Goal: Task Accomplishment & Management: Manage account settings

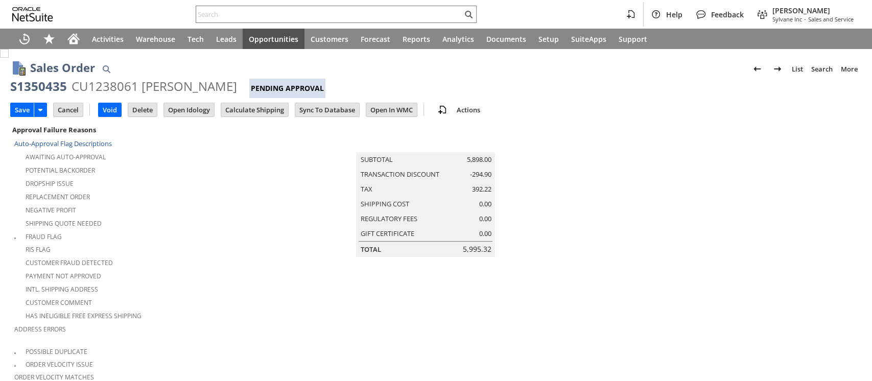
scroll to position [330, 0]
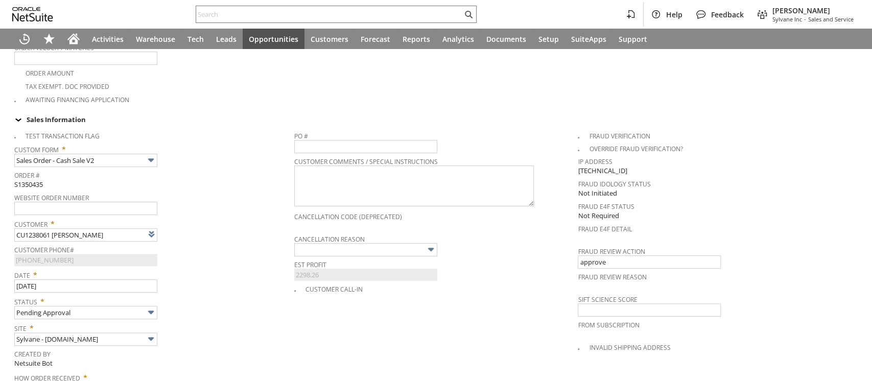
type input "Intelligent Recommendations ⁰"
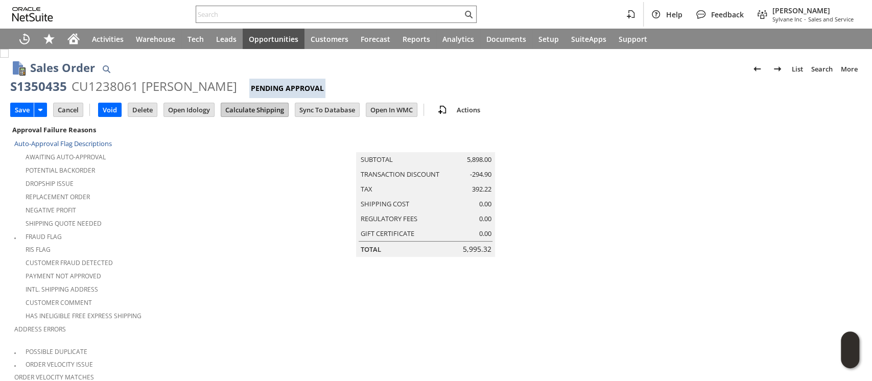
click at [235, 112] on input "Calculate Shipping" at bounding box center [254, 109] width 67 height 13
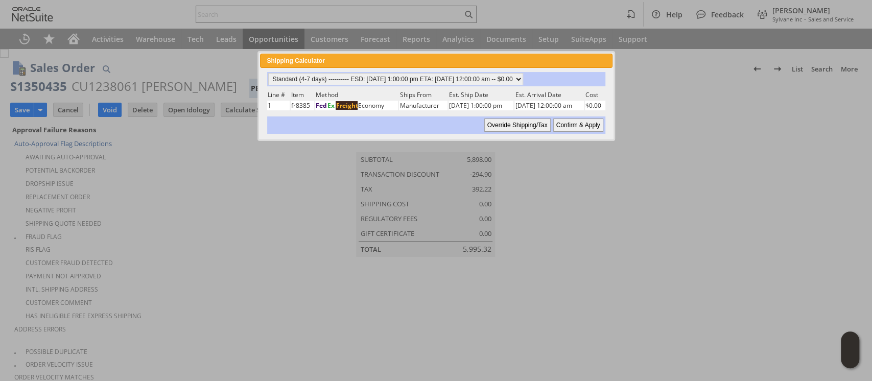
drag, startPoint x: 580, startPoint y: 126, endPoint x: 554, endPoint y: 59, distance: 72.3
click at [580, 126] on input "Confirm & Apply" at bounding box center [578, 125] width 50 height 13
type input "Promo Code"
type input "-5.0%"
type input "Add"
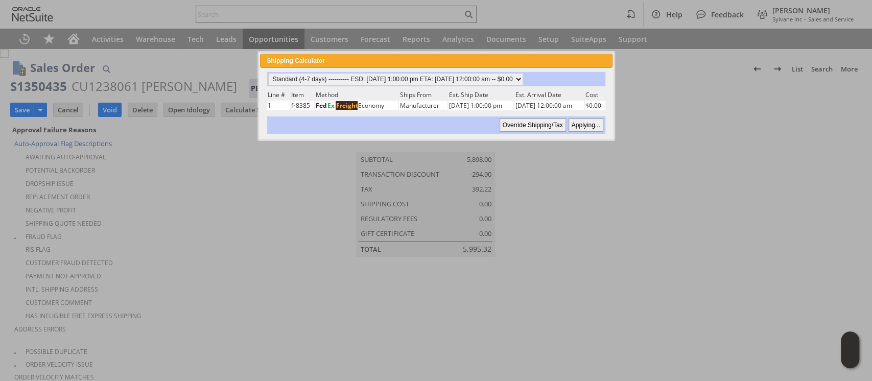
type input "Copy Previous"
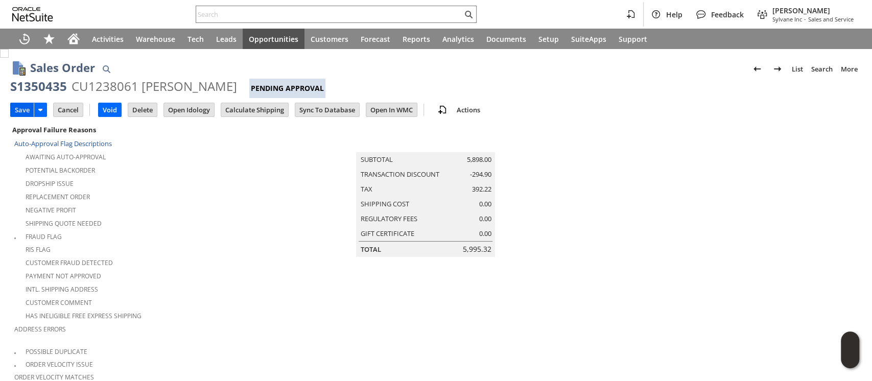
click at [28, 108] on input "Save" at bounding box center [22, 109] width 23 height 13
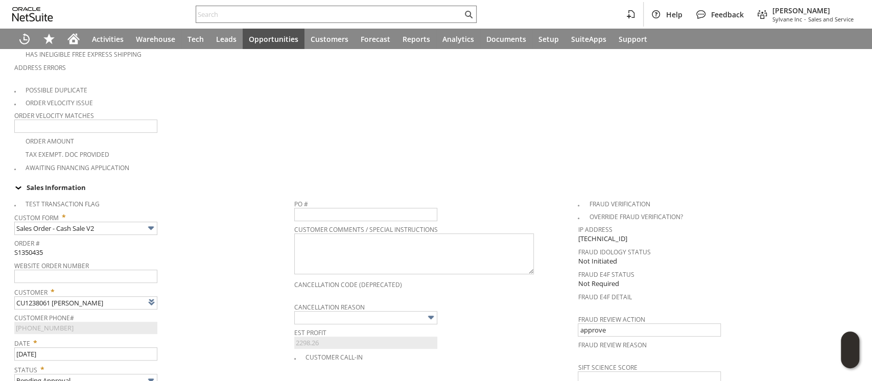
scroll to position [854, 0]
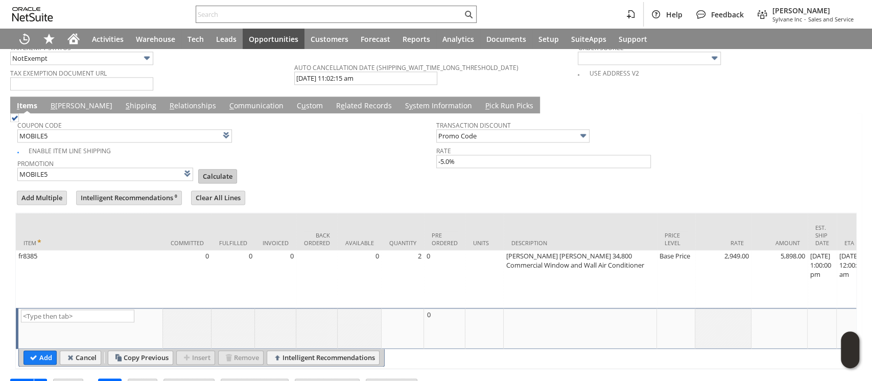
click at [222, 170] on input "Calculate" at bounding box center [218, 176] width 38 height 13
type input "Promo Code"
type input "-5.0%"
click at [25, 379] on input "Save" at bounding box center [22, 385] width 23 height 13
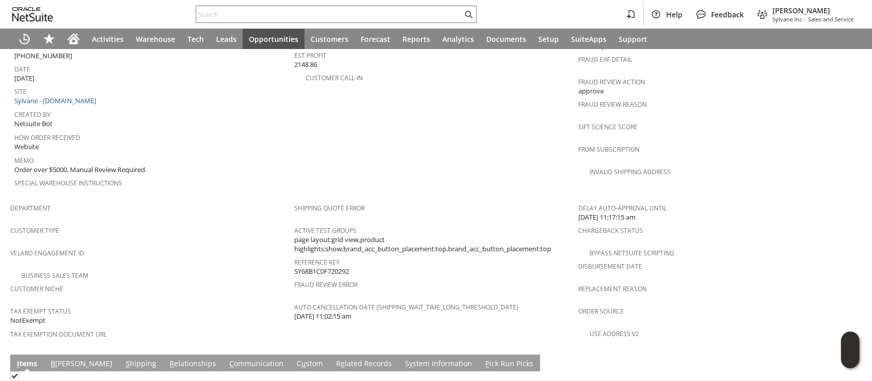
scroll to position [695, 0]
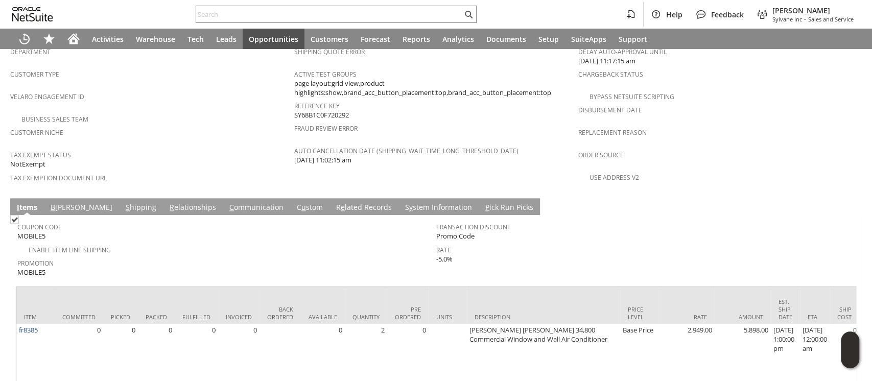
click at [123, 202] on link "S hipping" at bounding box center [141, 207] width 36 height 11
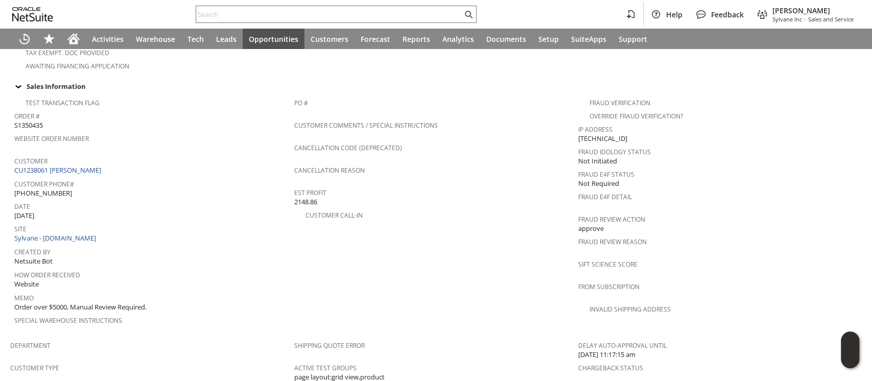
scroll to position [0, 0]
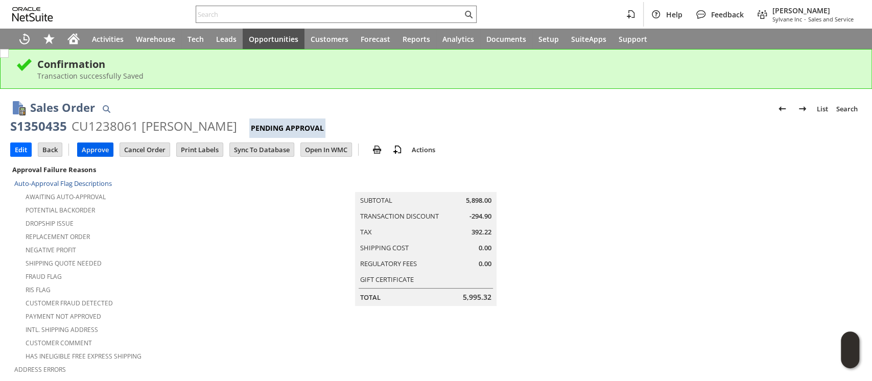
click at [87, 145] on input "Approve" at bounding box center [95, 149] width 35 height 13
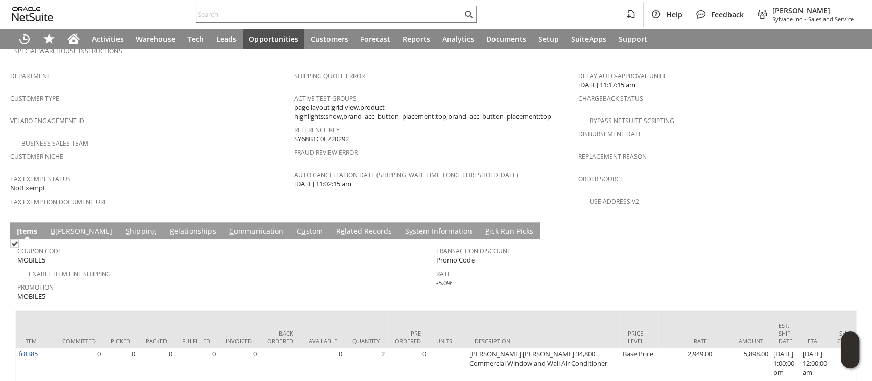
scroll to position [656, 0]
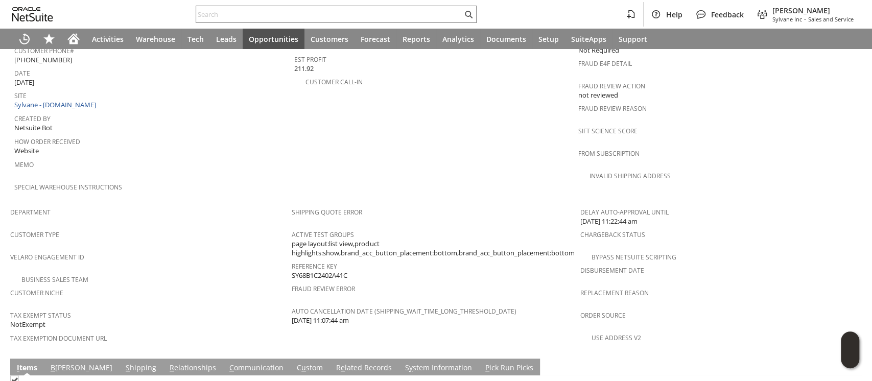
scroll to position [665, 0]
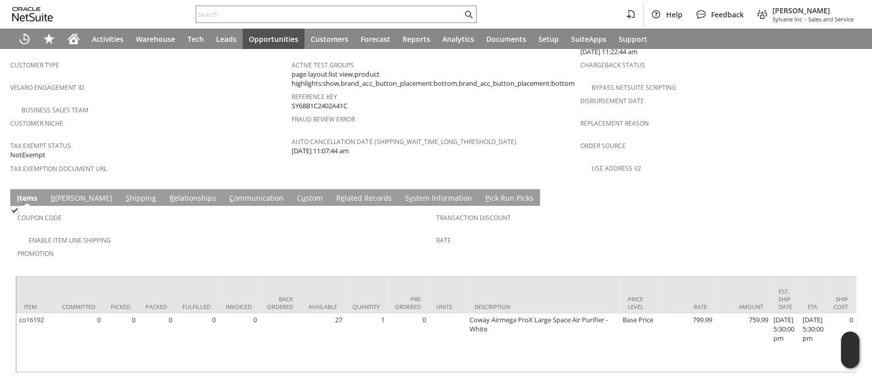
click at [123, 193] on link "S hipping" at bounding box center [141, 198] width 36 height 11
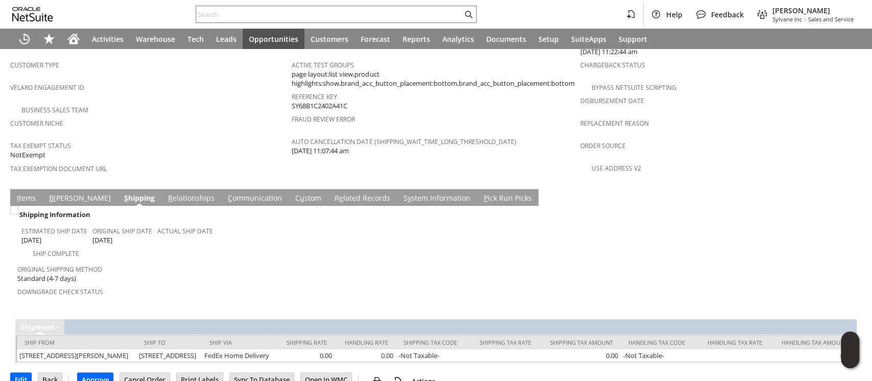
scroll to position [651, 0]
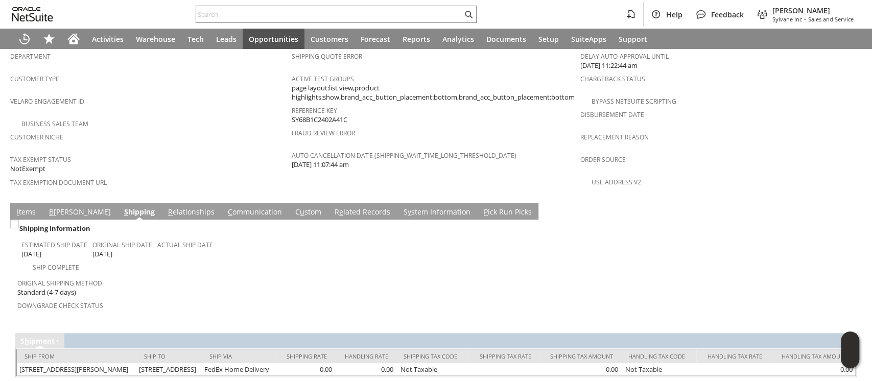
click at [55, 207] on link "B illing" at bounding box center [80, 212] width 67 height 11
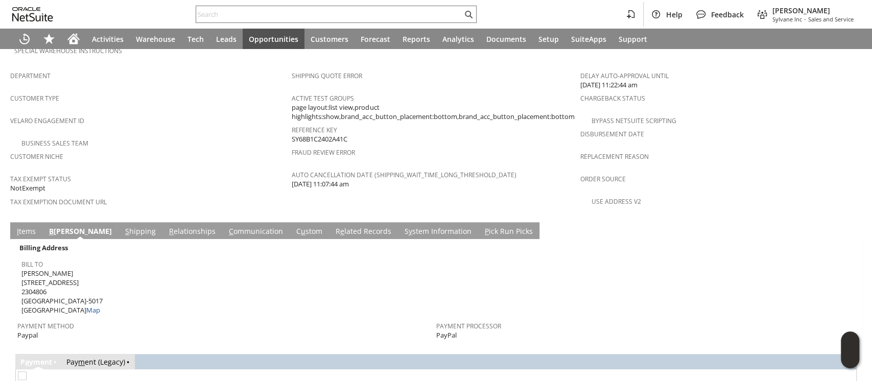
scroll to position [719, 0]
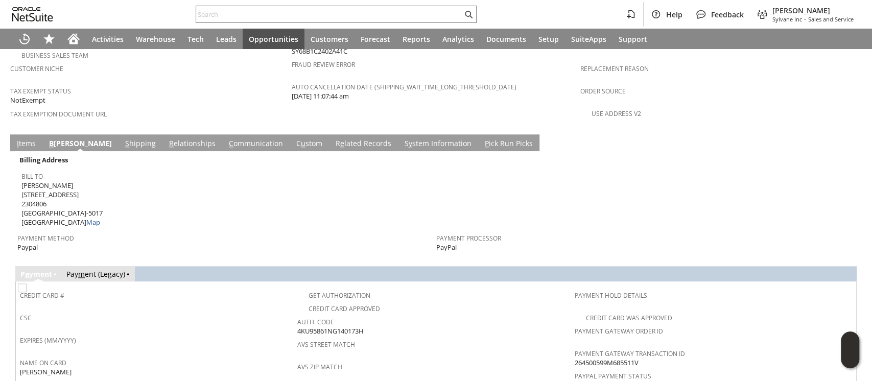
click at [119, 134] on td "S hipping" at bounding box center [141, 142] width 44 height 17
click at [123, 138] on link "S hipping" at bounding box center [141, 143] width 36 height 11
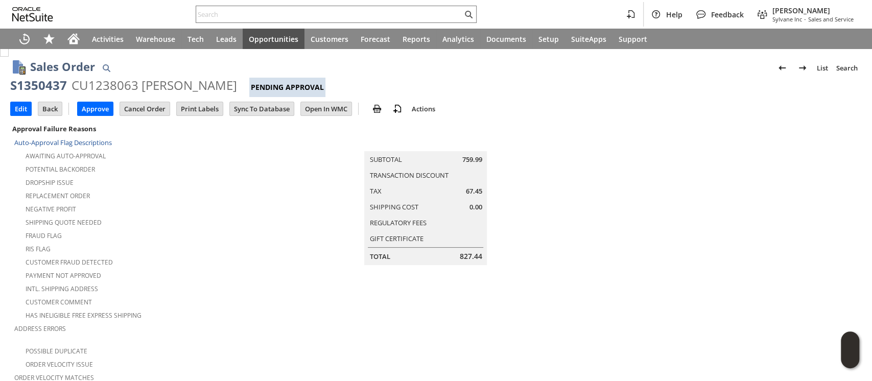
scroll to position [0, 0]
click at [90, 108] on input "Approve" at bounding box center [95, 109] width 35 height 13
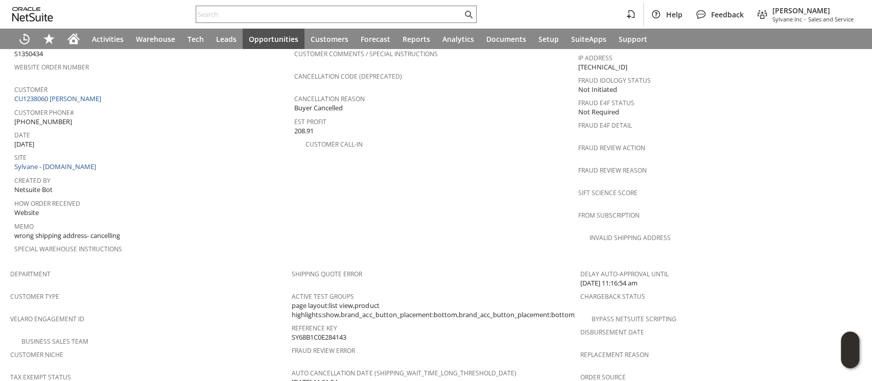
scroll to position [665, 0]
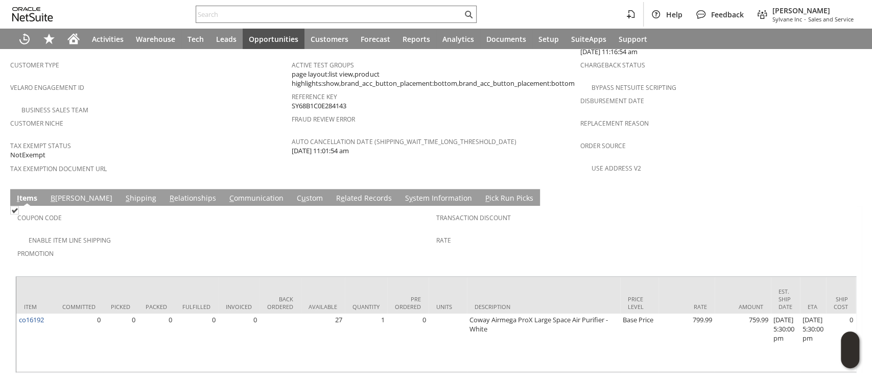
click at [123, 193] on link "S hipping" at bounding box center [141, 198] width 36 height 11
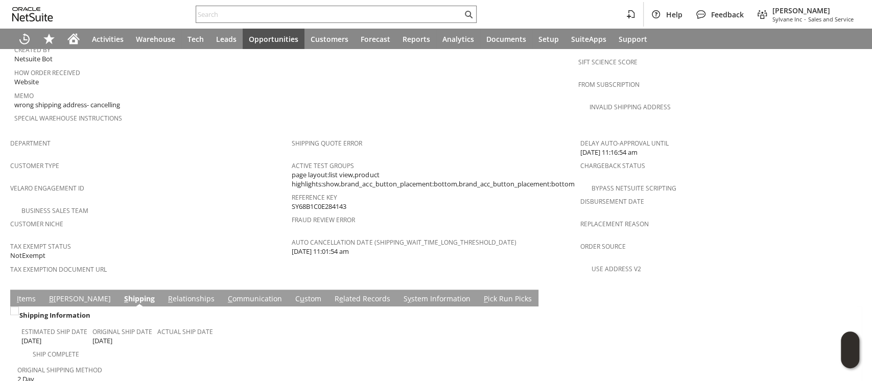
scroll to position [651, 0]
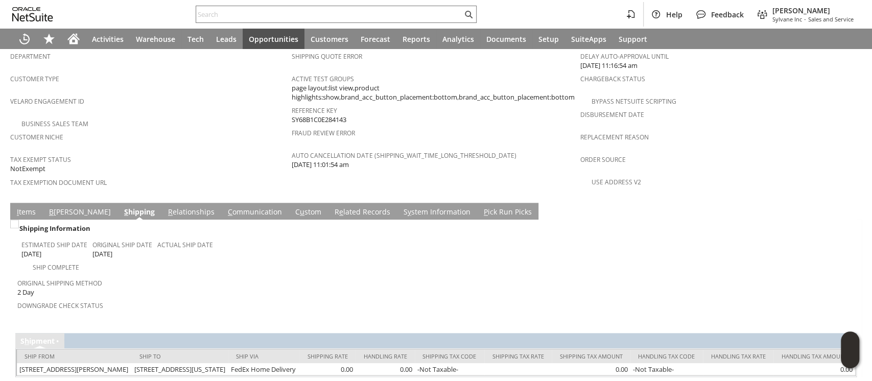
click at [401, 207] on link "S y stem Information" at bounding box center [437, 212] width 72 height 11
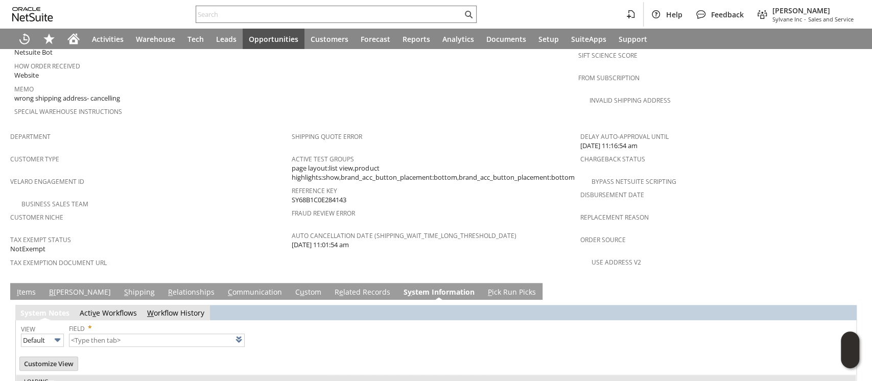
type input "1 to 25 of 96"
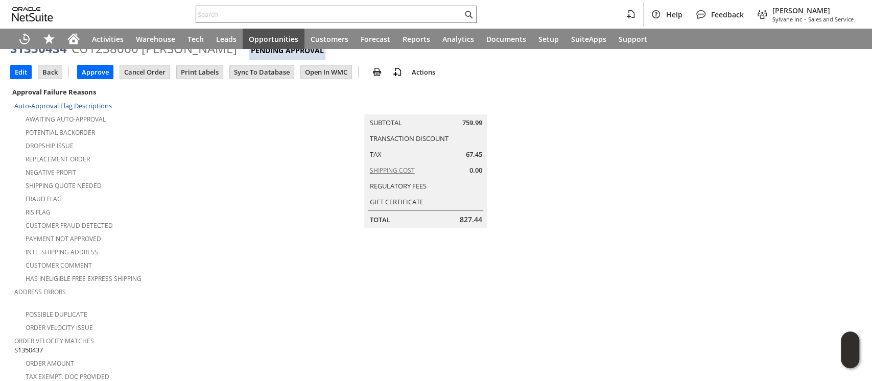
scroll to position [0, 0]
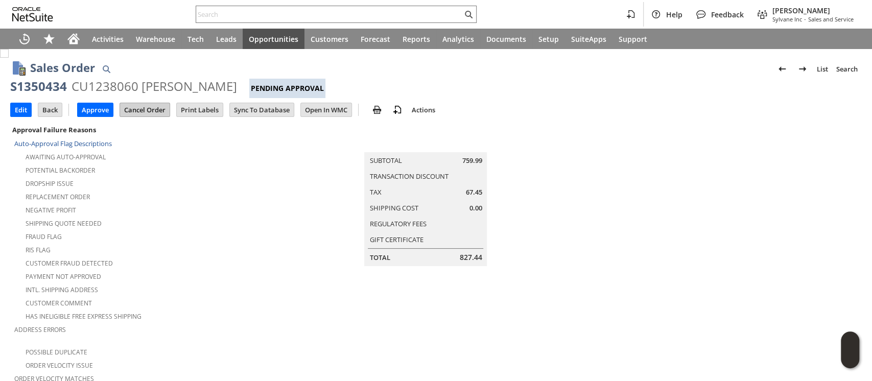
click at [143, 108] on input "Cancel Order" at bounding box center [145, 109] width 50 height 13
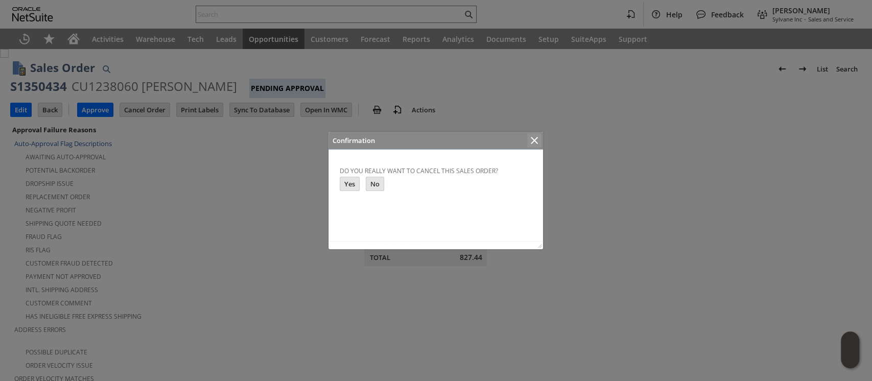
click at [535, 143] on icon "Close" at bounding box center [534, 140] width 12 height 12
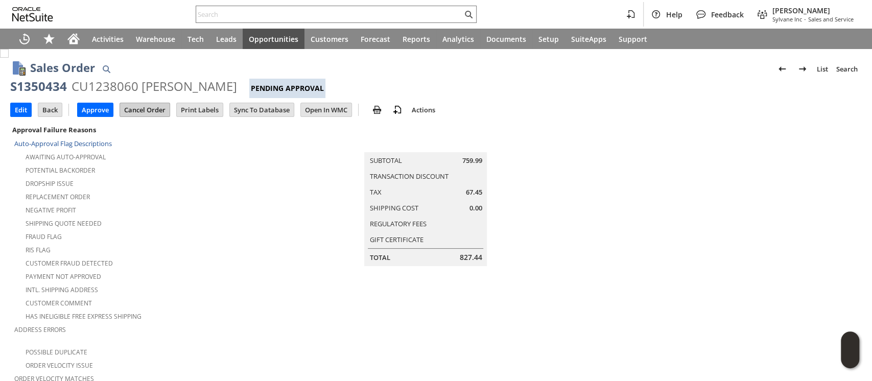
click at [152, 109] on input "Cancel Order" at bounding box center [145, 109] width 50 height 13
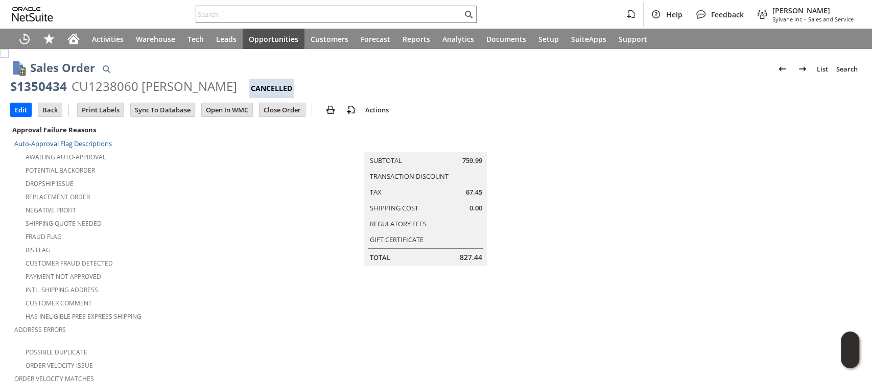
scroll to position [613, 0]
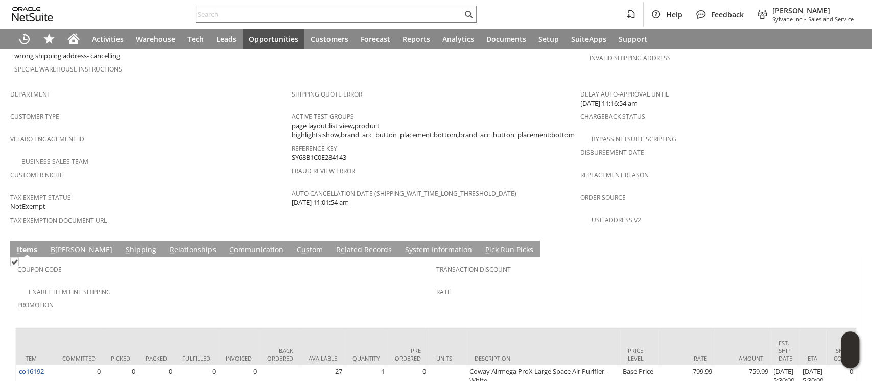
click at [54, 245] on span "B" at bounding box center [53, 250] width 5 height 10
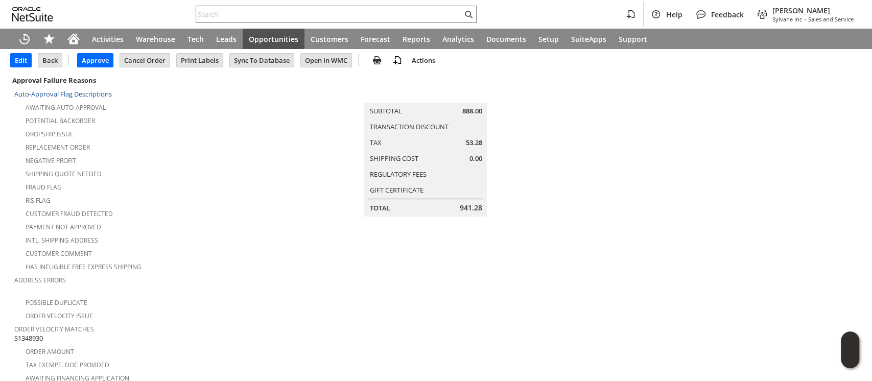
scroll to position [68, 0]
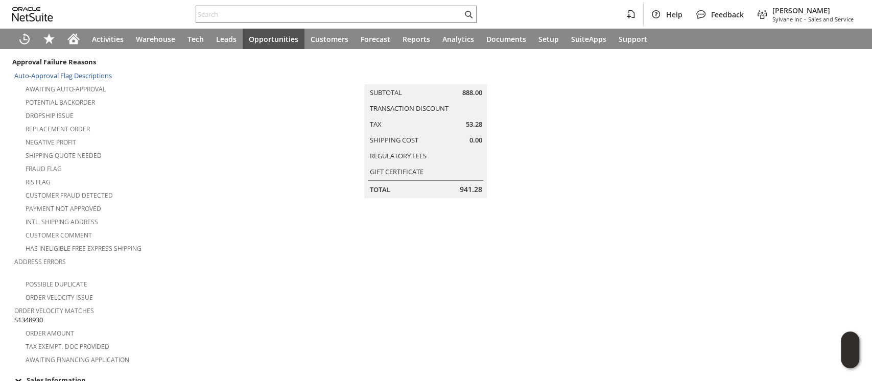
click at [39, 315] on span "S1348930" at bounding box center [28, 320] width 29 height 10
copy span "S1348930"
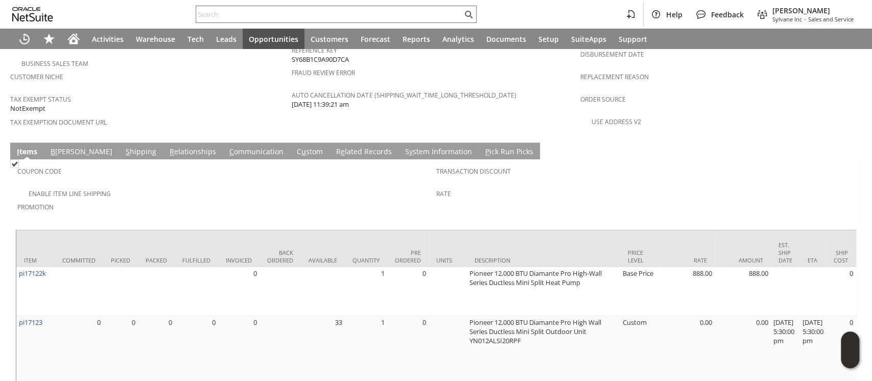
click at [123, 147] on link "S hipping" at bounding box center [141, 152] width 36 height 11
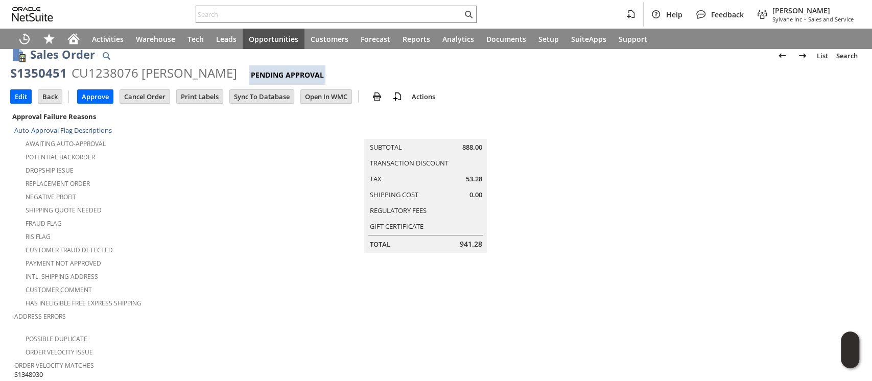
scroll to position [0, 0]
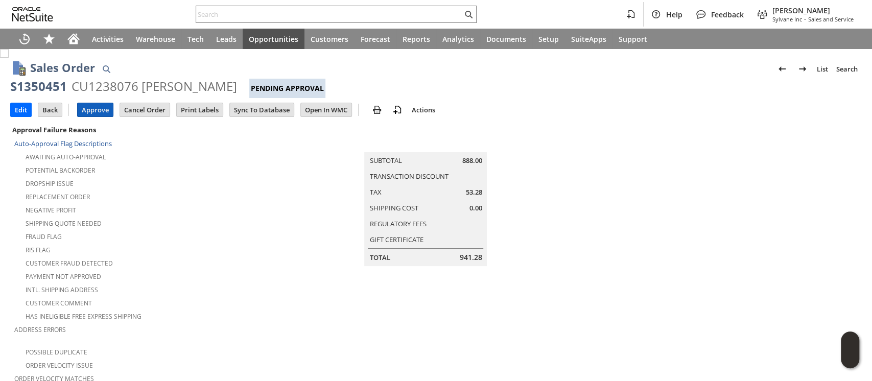
click at [105, 110] on input "Approve" at bounding box center [95, 109] width 35 height 13
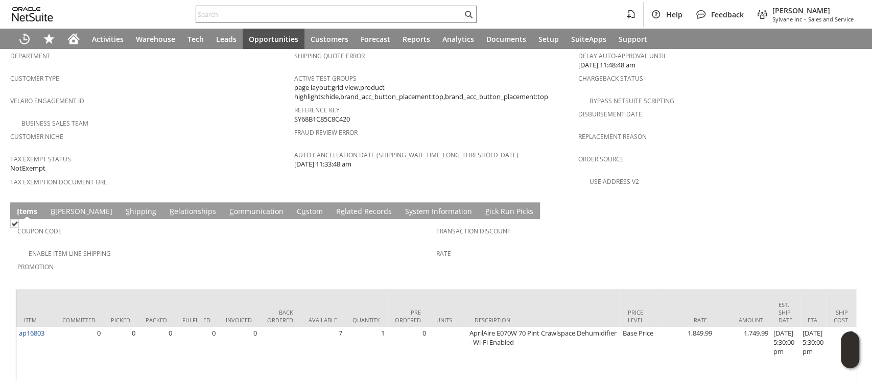
scroll to position [656, 0]
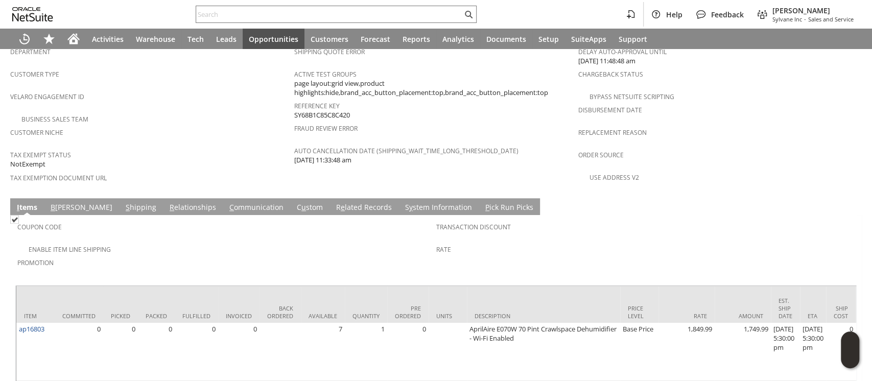
click at [119, 198] on td "S hipping" at bounding box center [141, 206] width 44 height 17
click at [123, 202] on link "S hipping" at bounding box center [141, 207] width 36 height 11
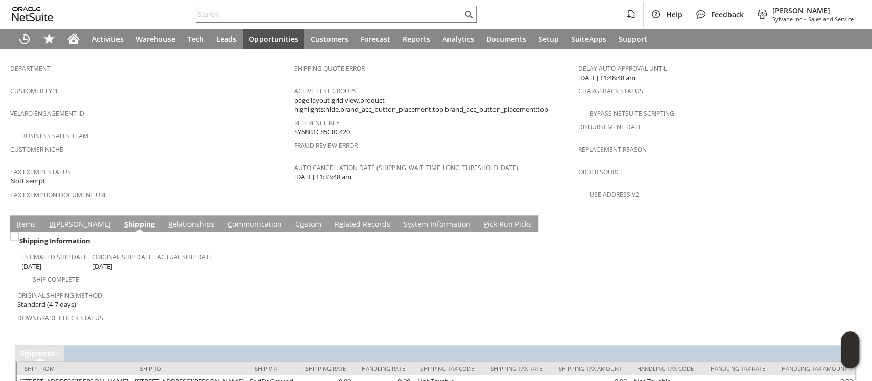
scroll to position [651, 0]
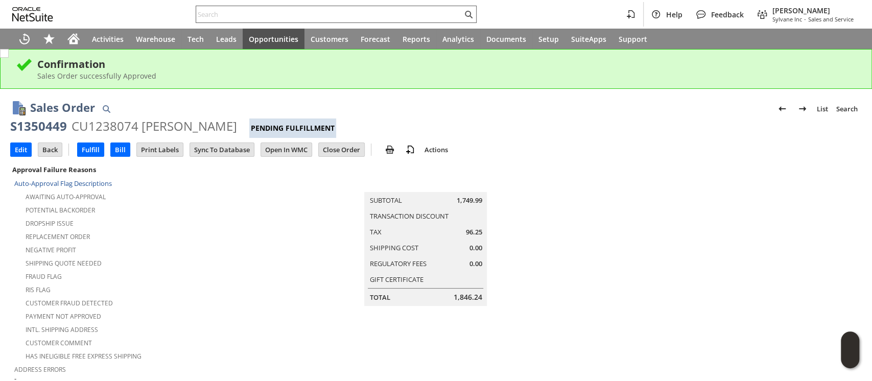
click at [376, 17] on input "text" at bounding box center [329, 14] width 266 height 12
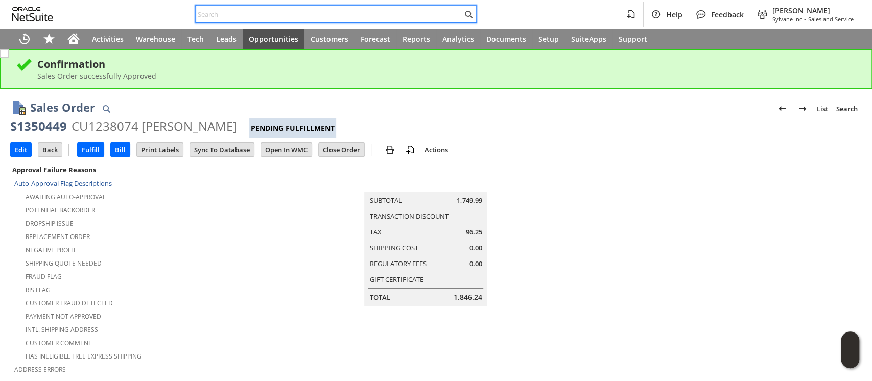
paste input "S1348930"
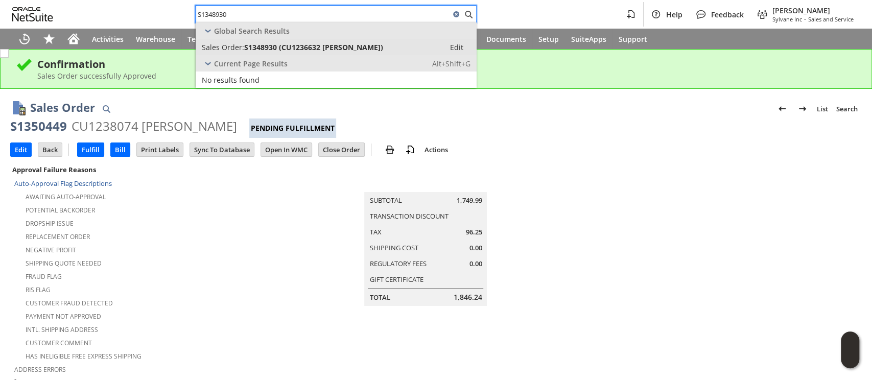
type input "S1348930"
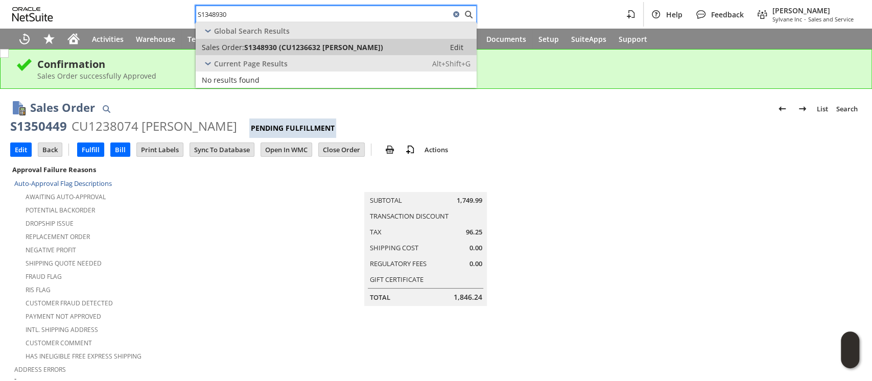
click at [382, 46] on div "Sales Order: S1348930 (CU1236632 Kathy Caswell)" at bounding box center [320, 47] width 237 height 10
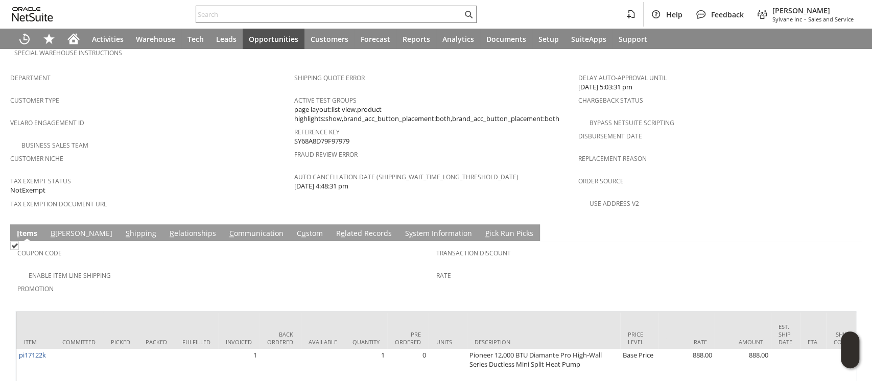
scroll to position [681, 0]
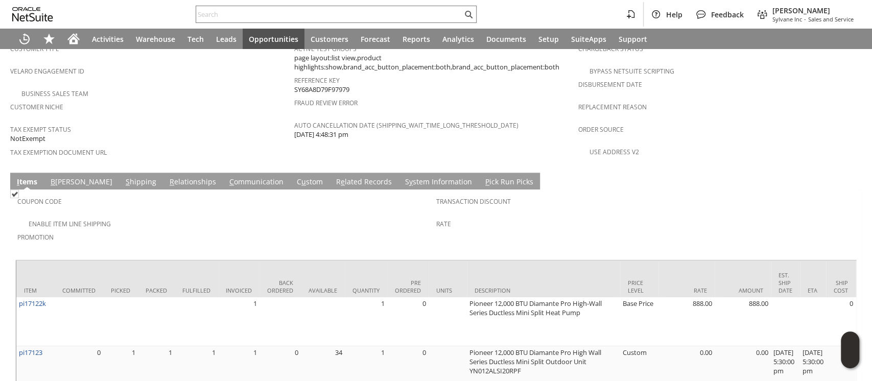
click at [123, 177] on link "S hipping" at bounding box center [141, 182] width 36 height 11
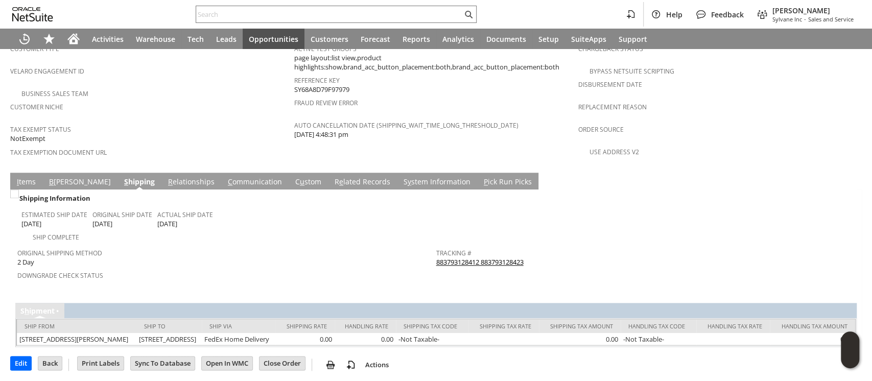
scroll to position [651, 0]
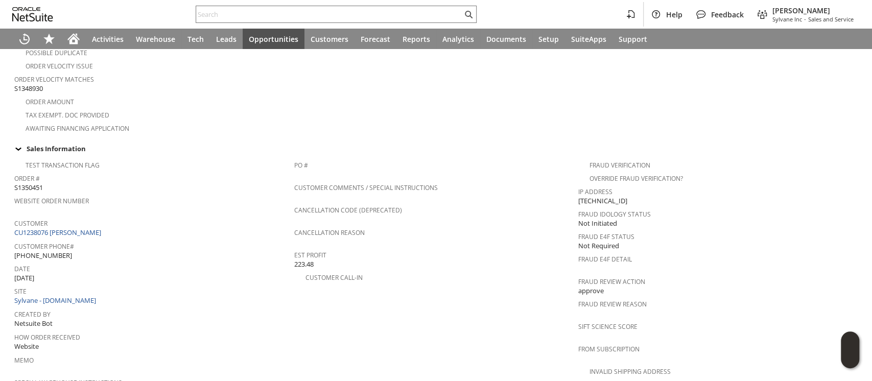
scroll to position [272, 0]
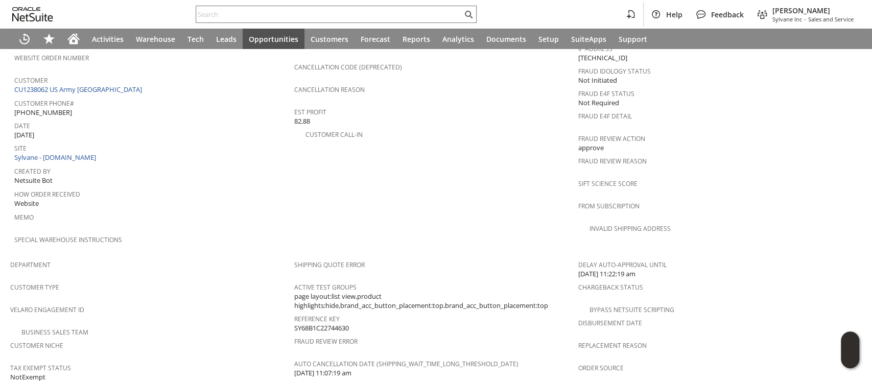
scroll to position [477, 0]
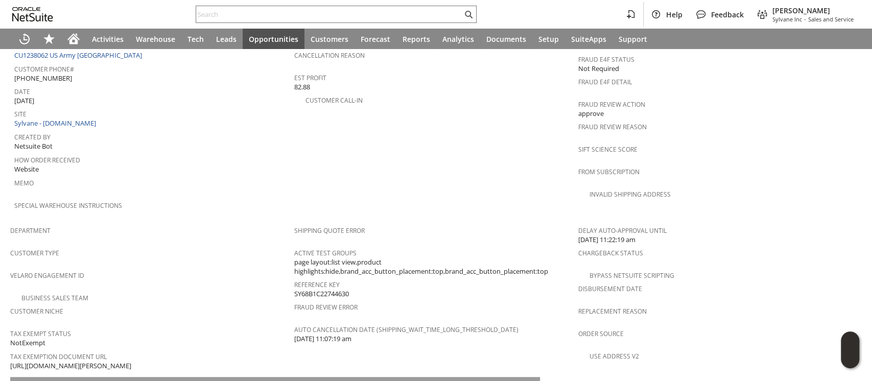
click at [131, 361] on span "https://drive.google.com/file/d/1lGcmONpYF6QBcgMQ9zdFotaJIBFK-aNN/view?usp=shar…" at bounding box center [70, 366] width 121 height 10
copy tbody "https://drive.google.com/file/d/1lGcmONpYF6QBcgMQ9zdFotaJIBFK-aNN/view?usp=shar…"
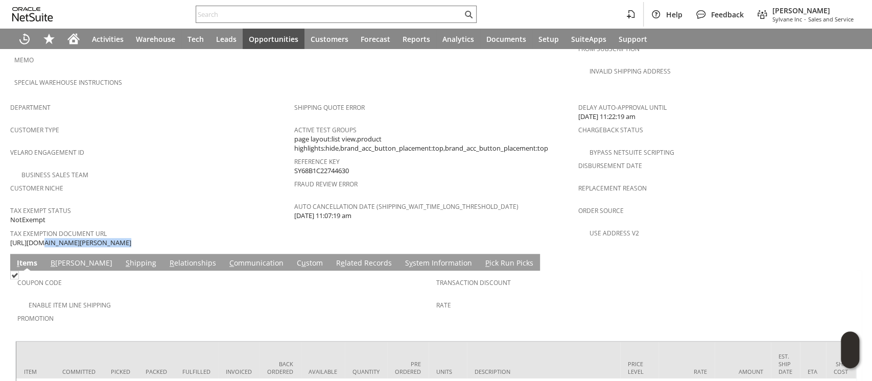
scroll to position [613, 0]
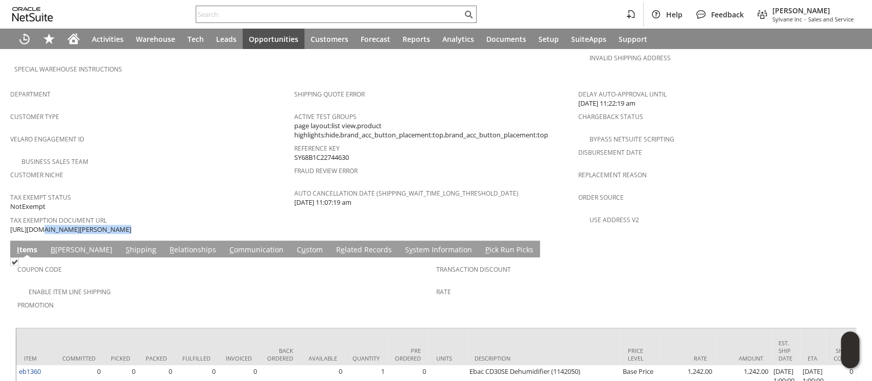
click at [227, 245] on link "C ommunication" at bounding box center [256, 250] width 59 height 11
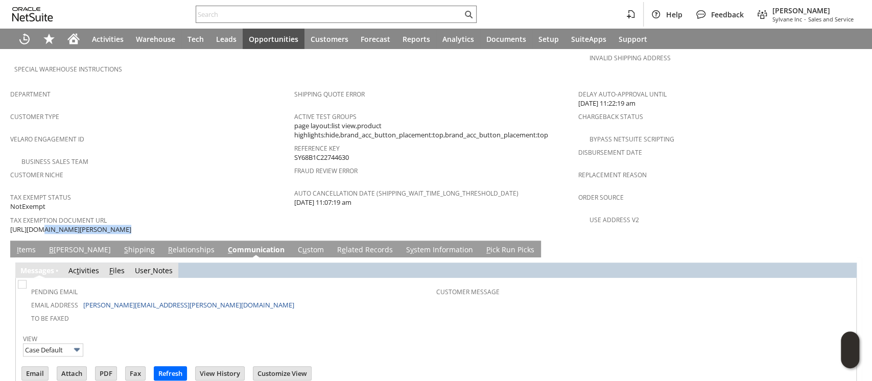
scroll to position [0, 0]
click at [66, 245] on link "B illing" at bounding box center [80, 250] width 67 height 11
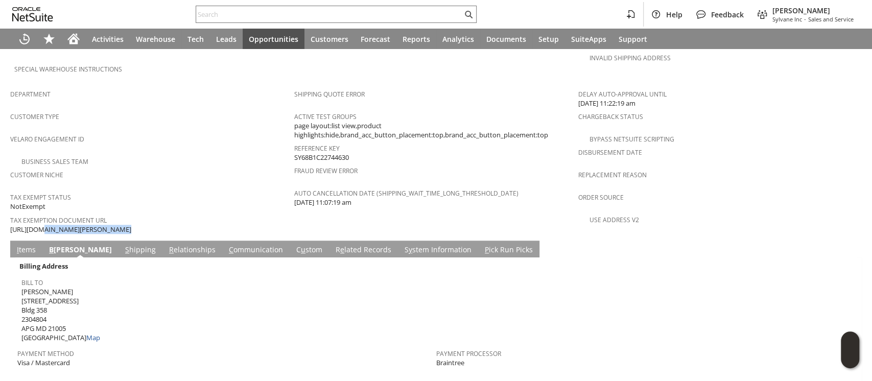
click at [123, 245] on link "S hipping" at bounding box center [141, 250] width 36 height 11
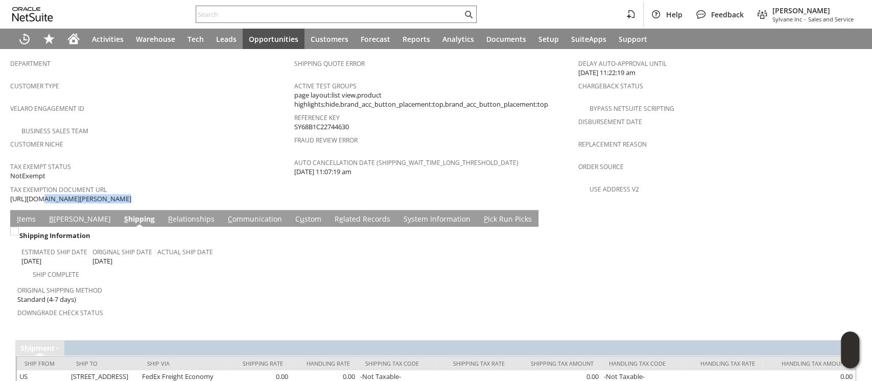
scroll to position [660, 0]
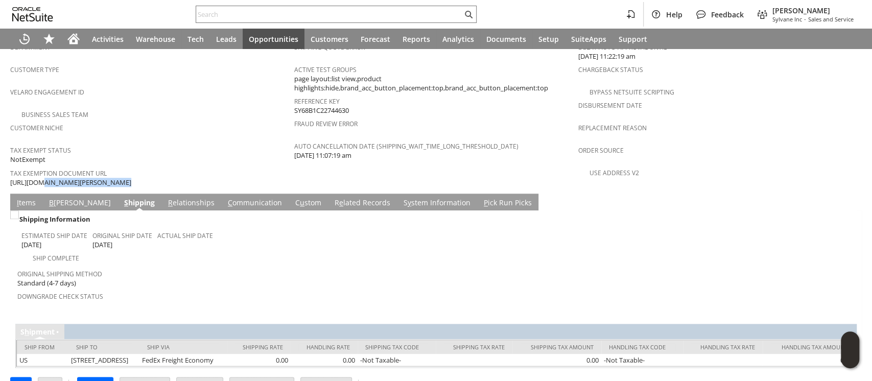
click at [67, 198] on link "B illing" at bounding box center [80, 203] width 67 height 11
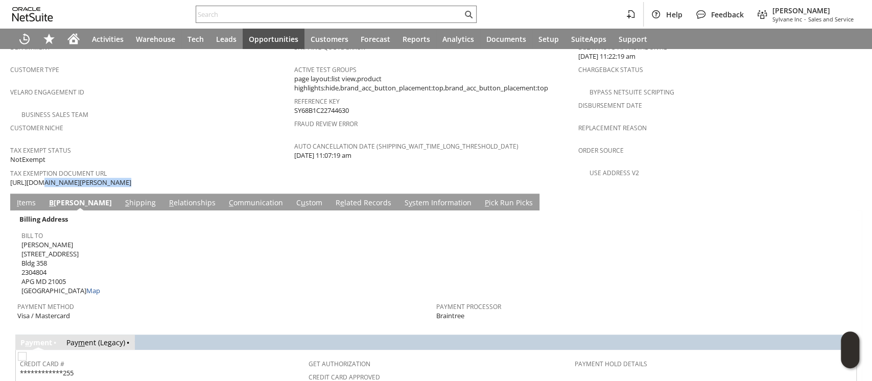
click at [123, 198] on link "S hipping" at bounding box center [141, 203] width 36 height 11
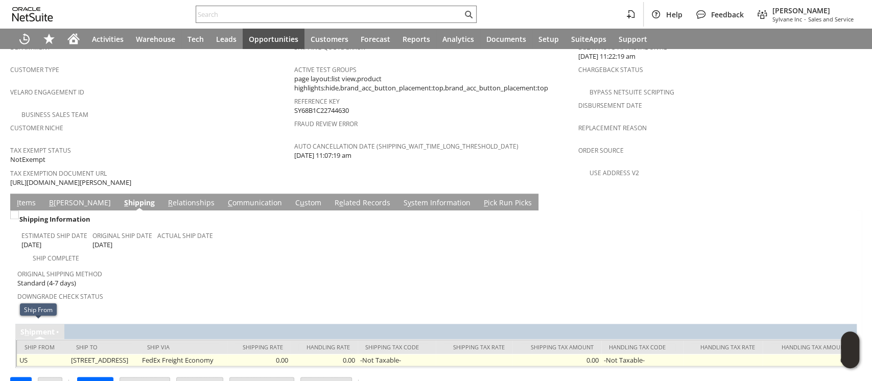
click at [68, 354] on td "6850 Lanyard Road Bldg 358 APG MD 21005 United States" at bounding box center [103, 360] width 71 height 12
drag, startPoint x: 66, startPoint y: 324, endPoint x: 77, endPoint y: 333, distance: 13.4
click at [77, 354] on td "6850 Lanyard Road Bldg 358 APG MD 21005 United States" at bounding box center [103, 360] width 71 height 12
copy td "6850 Lanyard Road Bldg 358 APG MD 21005 United States"
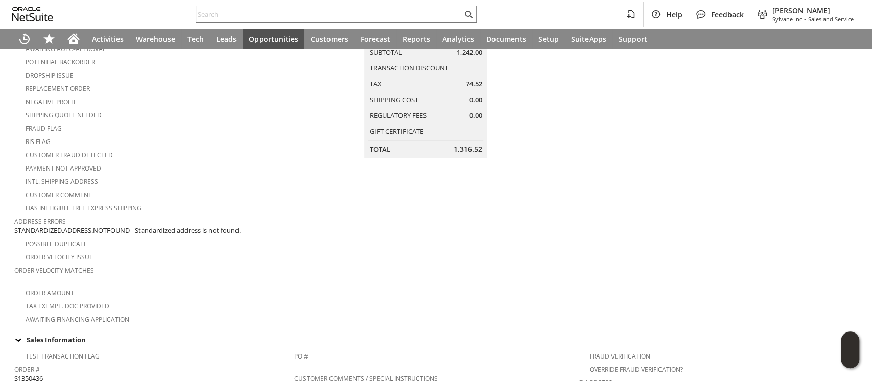
scroll to position [0, 0]
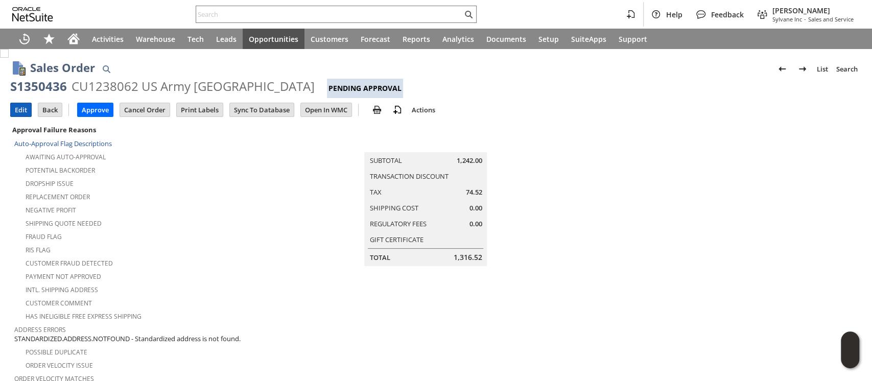
click at [17, 110] on input "Edit" at bounding box center [21, 109] width 20 height 13
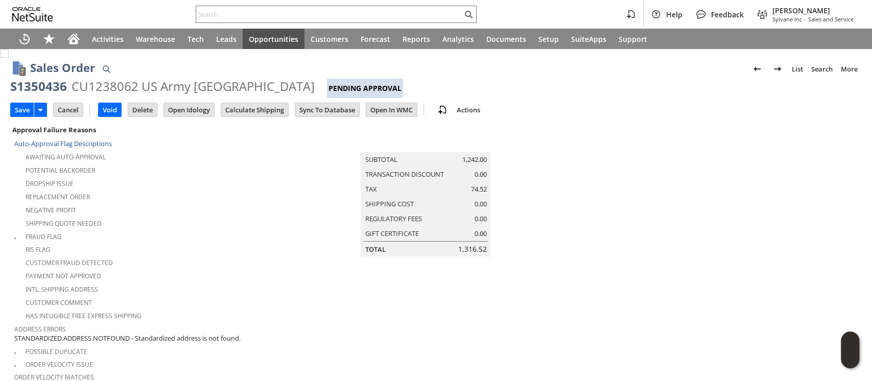
click at [240, 110] on input "Calculate Shipping" at bounding box center [254, 109] width 67 height 13
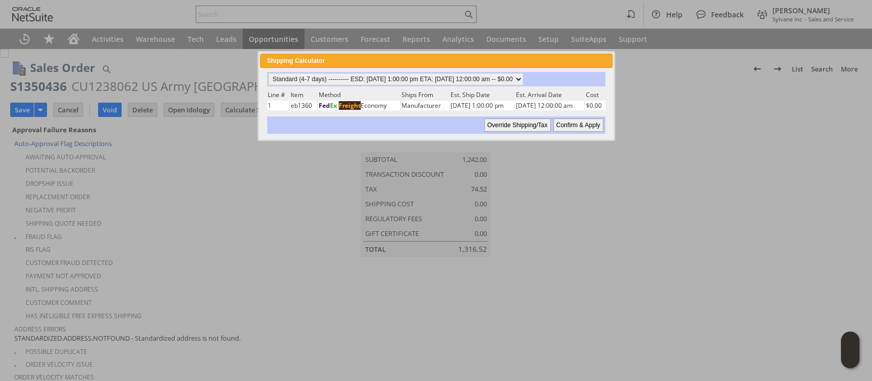
click at [559, 122] on input "Confirm & Apply" at bounding box center [578, 125] width 50 height 13
type input "Government"
type input "9/4/2025"
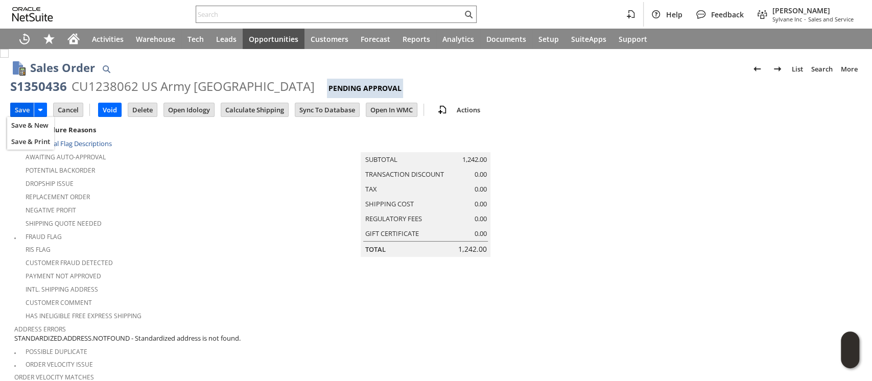
click at [26, 109] on input "Save" at bounding box center [22, 109] width 23 height 13
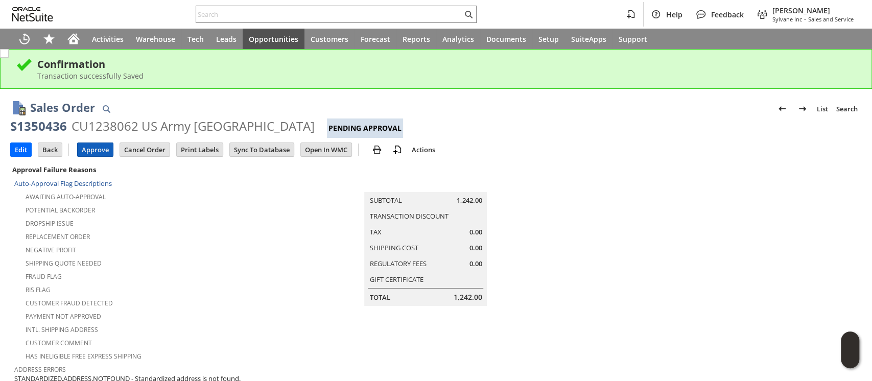
click at [84, 153] on input "Approve" at bounding box center [95, 149] width 35 height 13
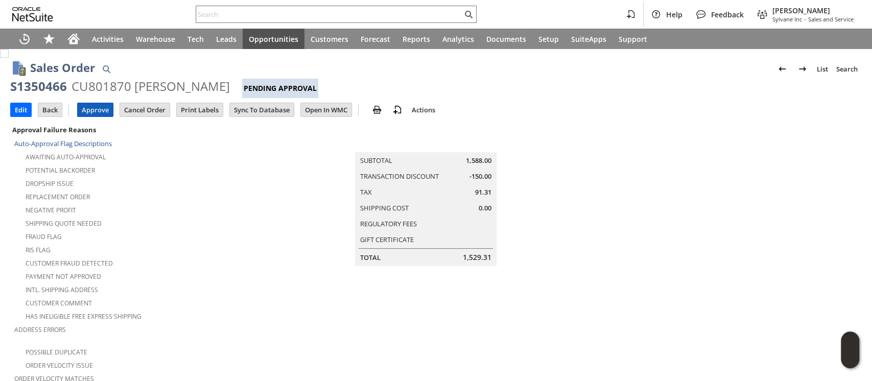
click at [98, 105] on input "Approve" at bounding box center [95, 109] width 35 height 13
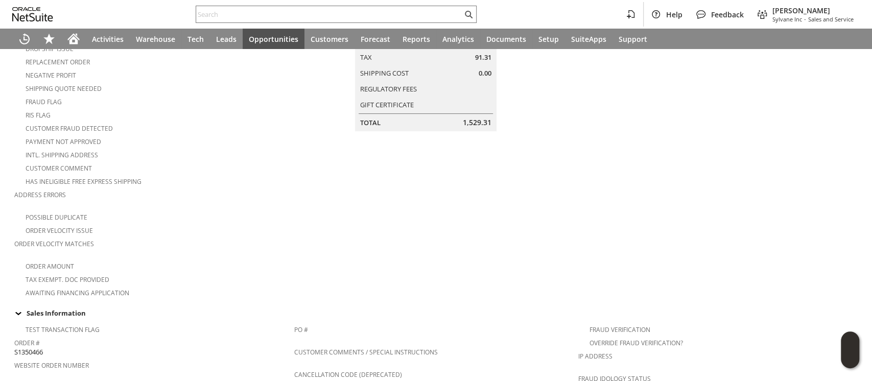
scroll to position [136, 0]
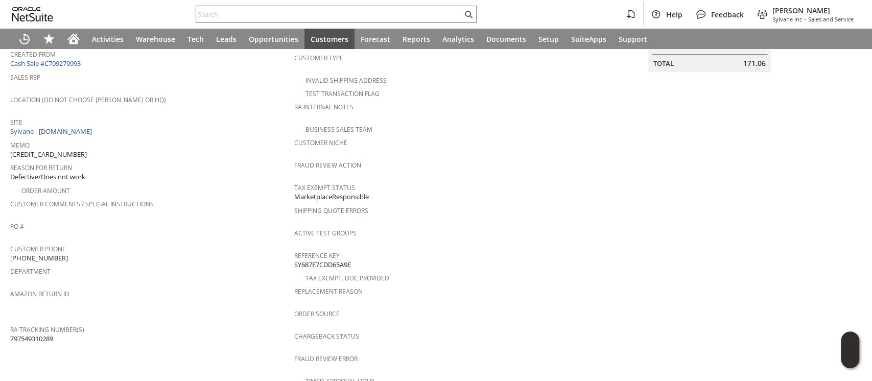
scroll to position [138, 0]
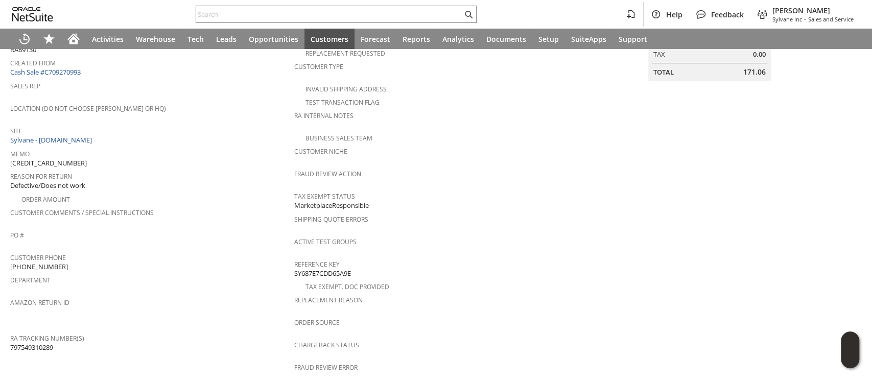
click at [60, 158] on span "129020328147677" at bounding box center [48, 163] width 77 height 10
copy span "129020328147677"
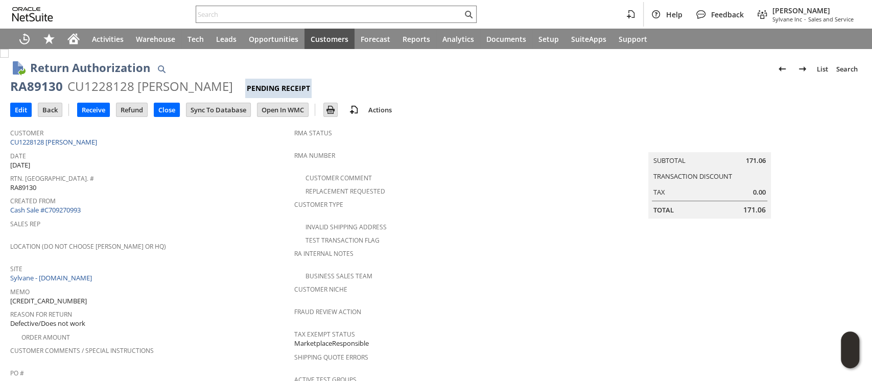
click at [105, 84] on div "CU1228128 TAYLOR MYERS" at bounding box center [150, 86] width 166 height 16
copy div "CU1228128"
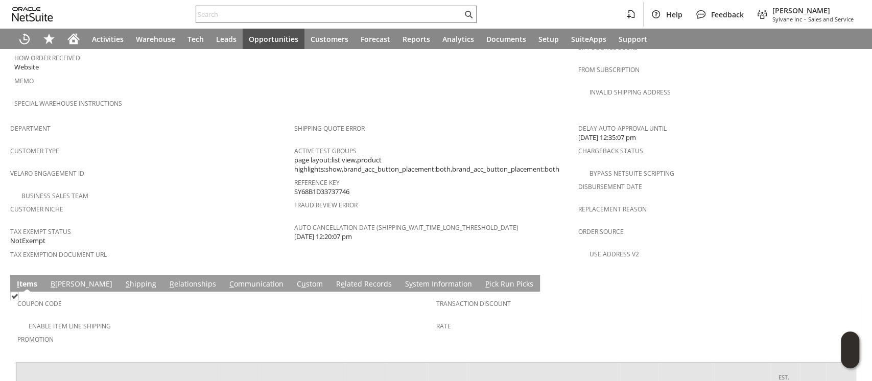
scroll to position [665, 0]
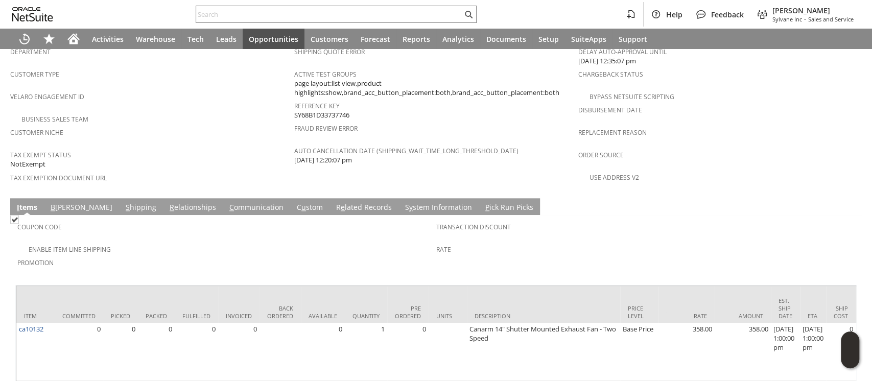
click at [123, 202] on link "S hipping" at bounding box center [141, 207] width 36 height 11
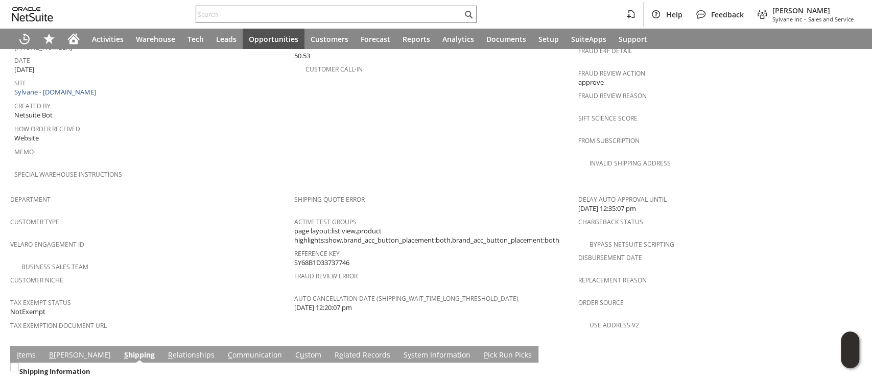
scroll to position [456, 0]
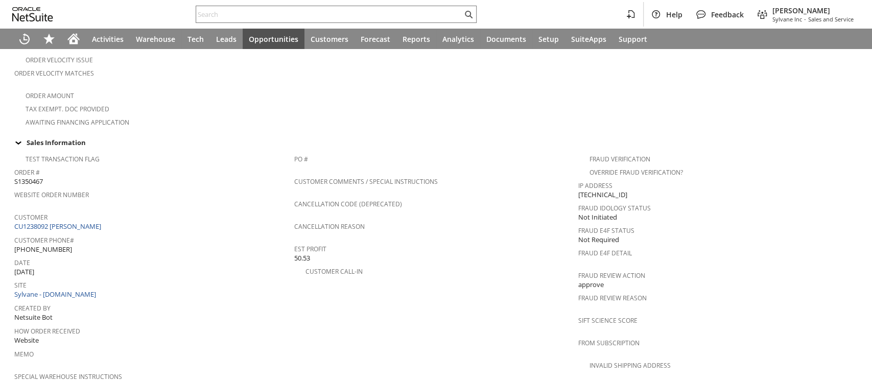
scroll to position [340, 0]
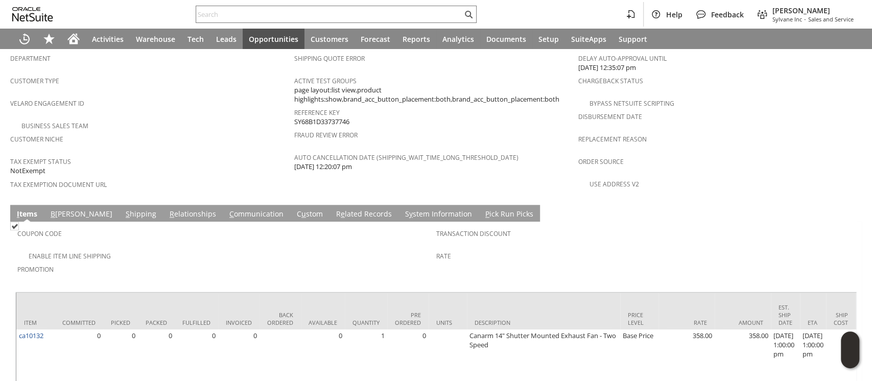
scroll to position [665, 0]
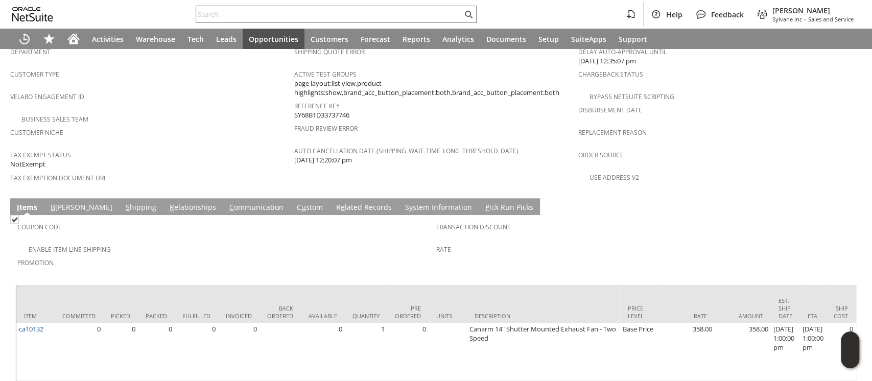
click at [123, 202] on link "S hipping" at bounding box center [141, 207] width 36 height 11
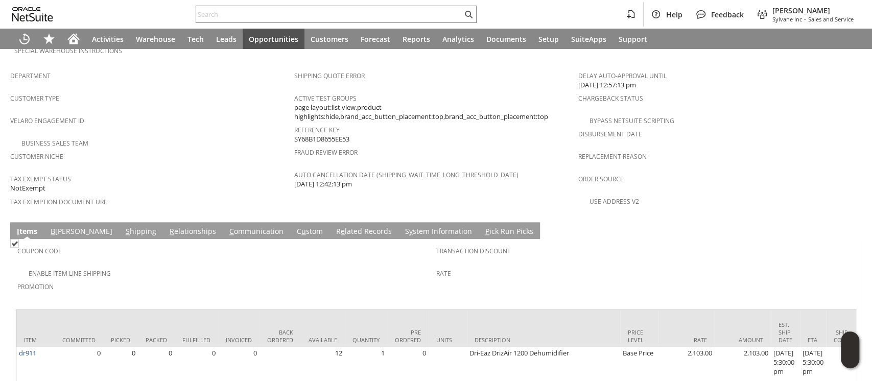
scroll to position [638, 0]
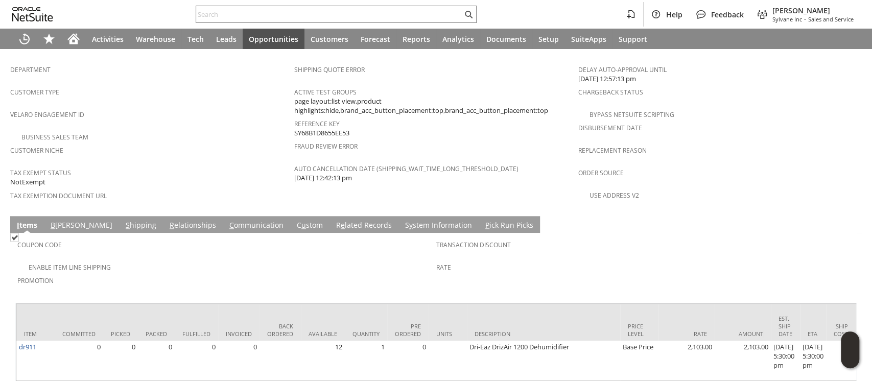
click at [123, 220] on link "S hipping" at bounding box center [141, 225] width 36 height 11
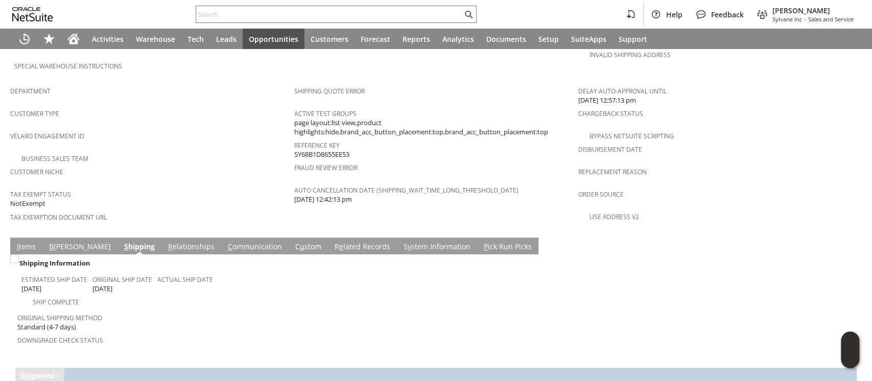
scroll to position [651, 0]
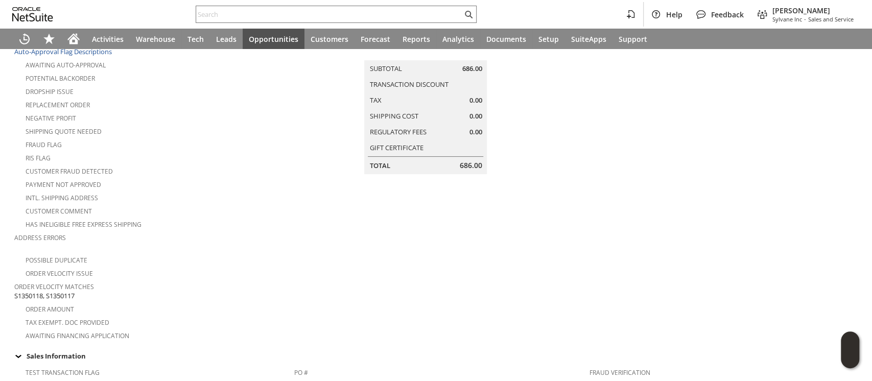
scroll to position [136, 0]
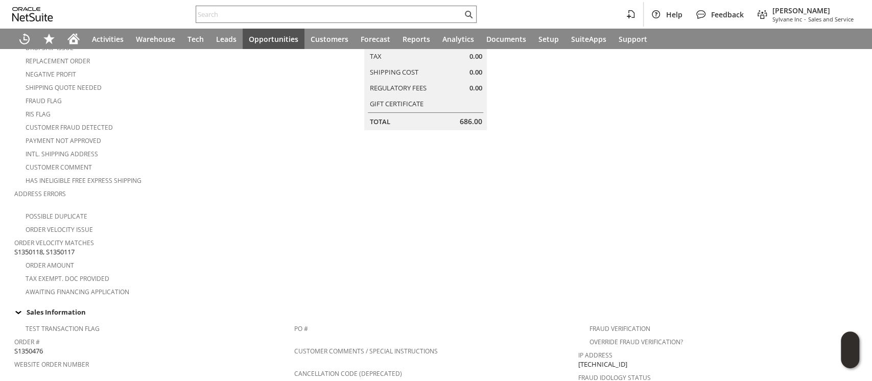
click at [62, 247] on span "S1350118, S1350117" at bounding box center [44, 252] width 60 height 10
copy span "S1350117"
click at [28, 247] on span "S1350118, S1350117" at bounding box center [44, 252] width 60 height 10
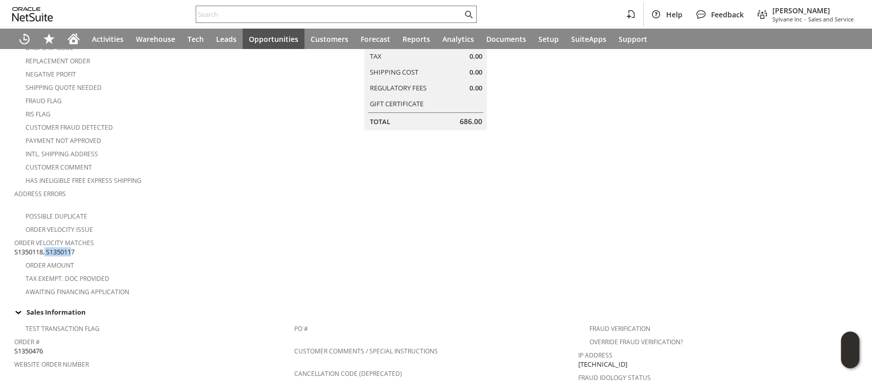
copy span "S1350118"
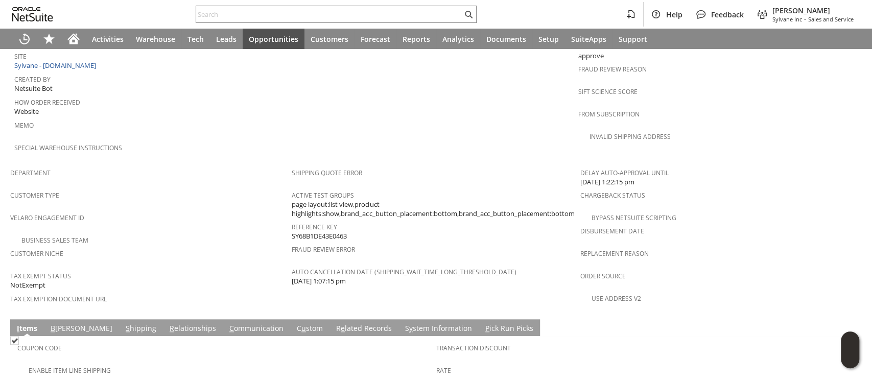
scroll to position [545, 0]
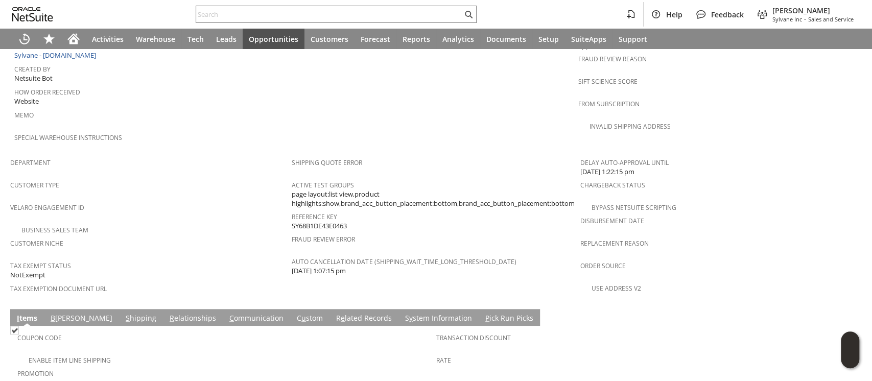
click at [123, 313] on link "S hipping" at bounding box center [141, 318] width 36 height 11
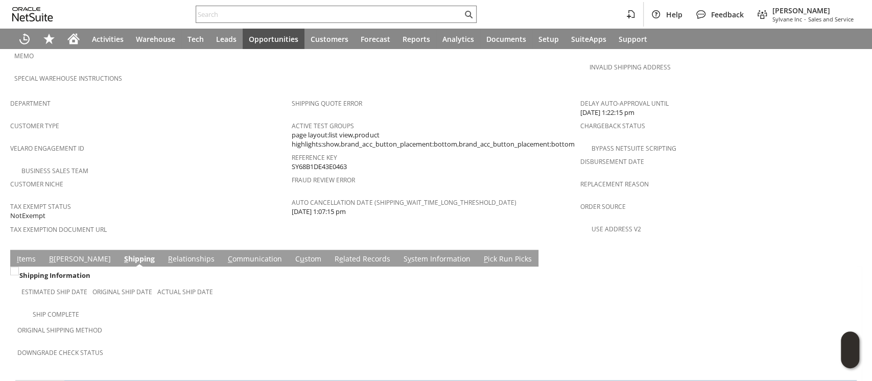
scroll to position [583, 0]
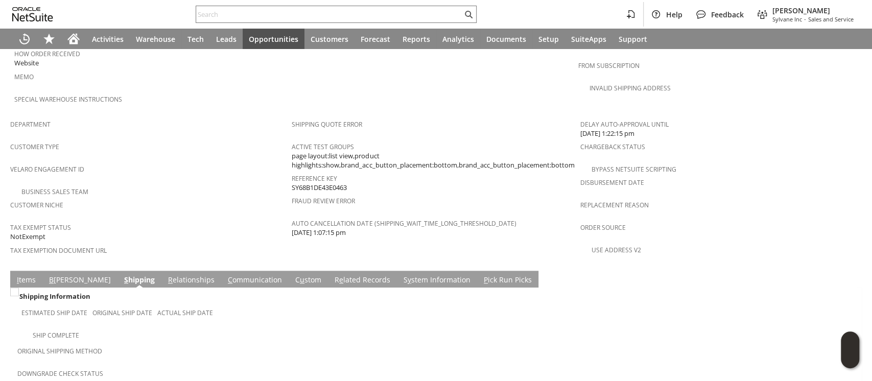
click at [58, 275] on link "B illing" at bounding box center [80, 280] width 67 height 11
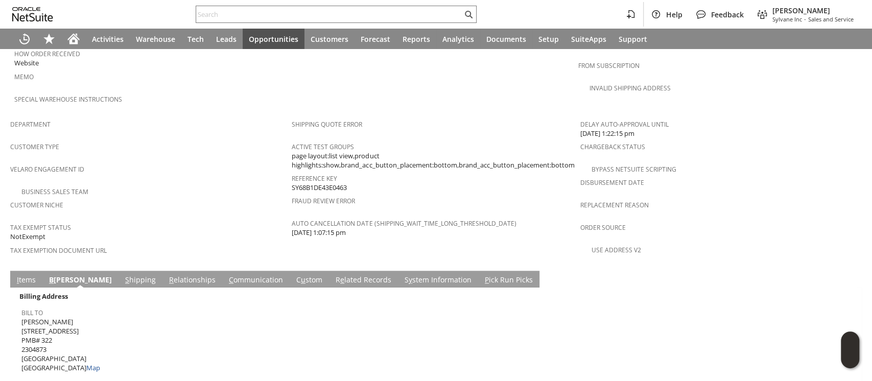
scroll to position [0, 0]
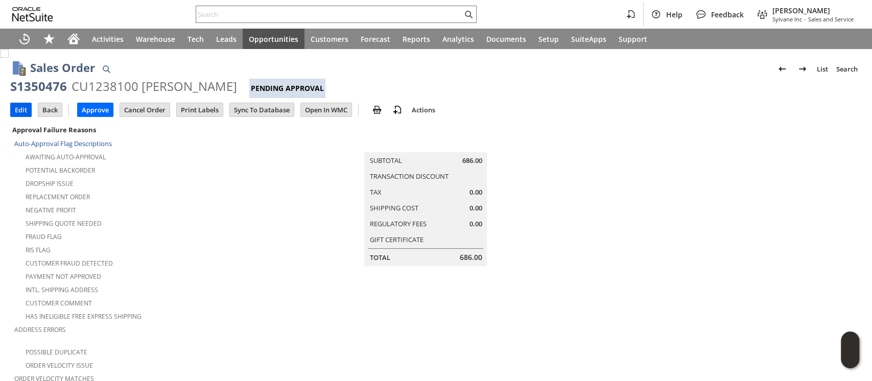
click at [20, 110] on input "Edit" at bounding box center [21, 109] width 20 height 13
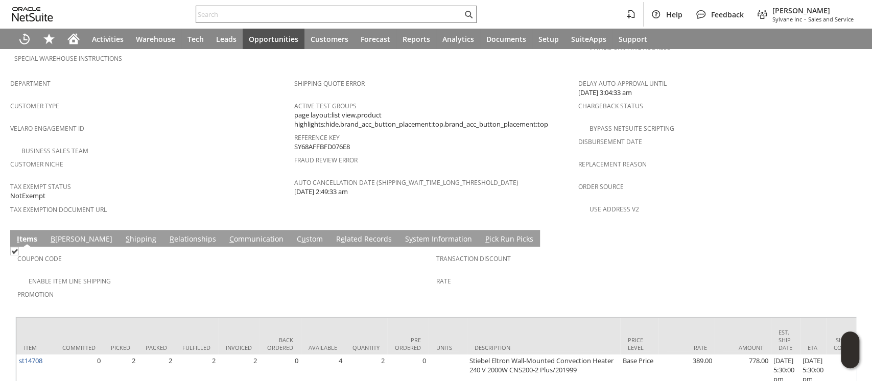
scroll to position [683, 0]
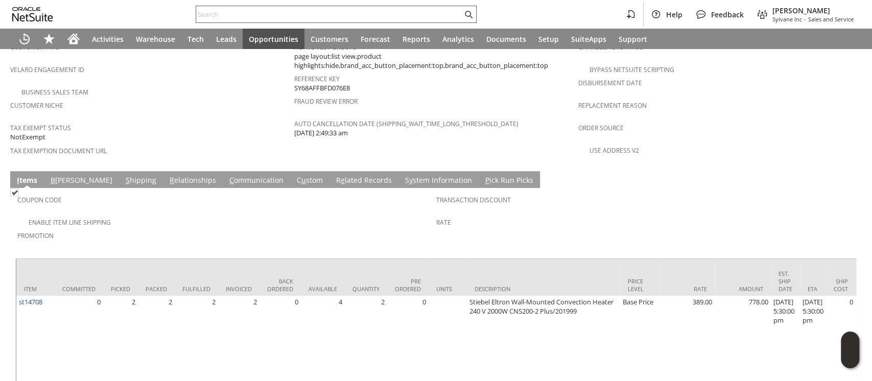
click at [390, 18] on input "text" at bounding box center [329, 14] width 266 height 12
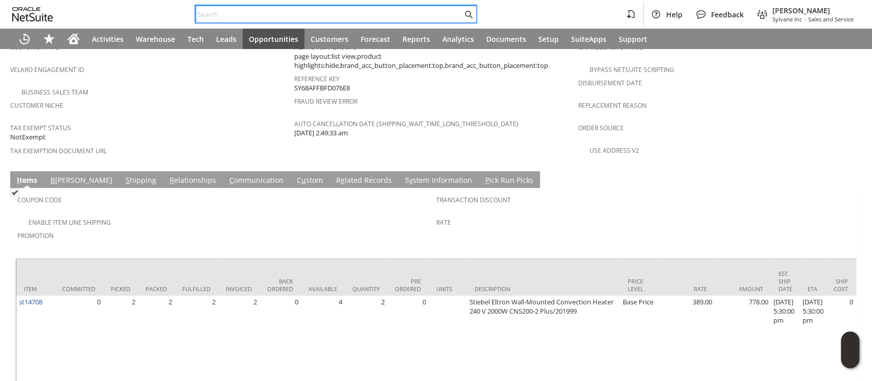
paste input "S1350118"
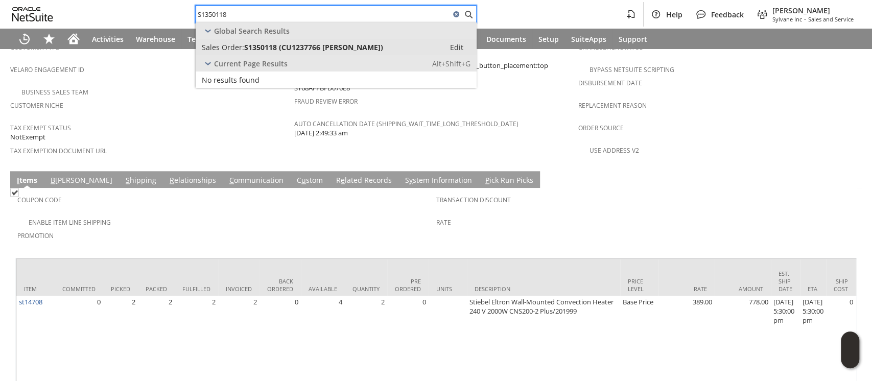
type input "S1350118"
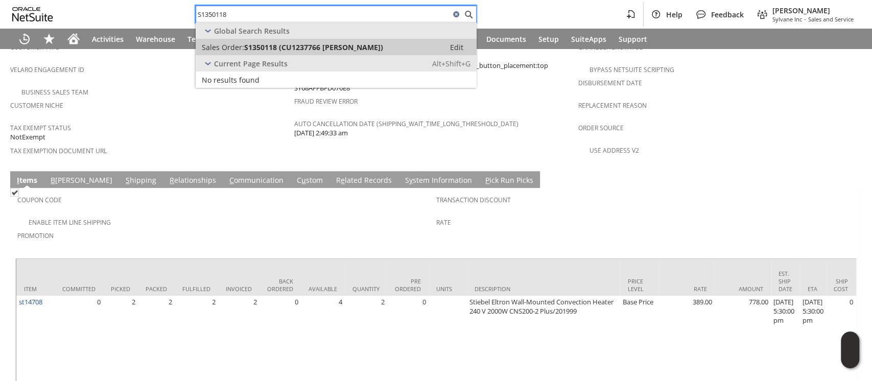
click at [354, 43] on span "S1350118 (CU1237766 Pamela Viray)" at bounding box center [313, 47] width 139 height 10
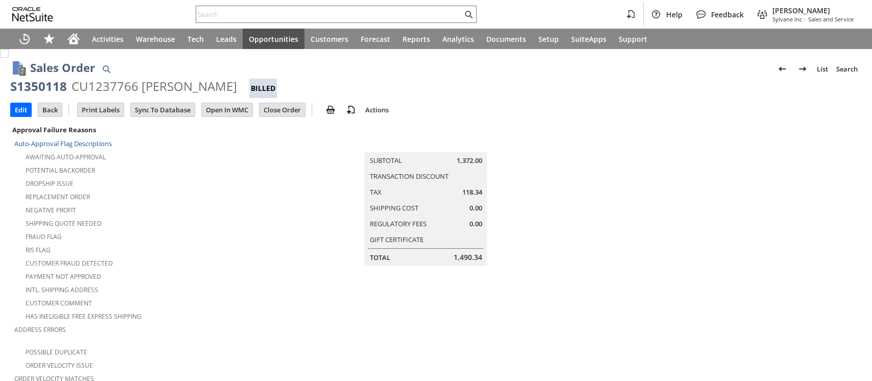
scroll to position [204, 0]
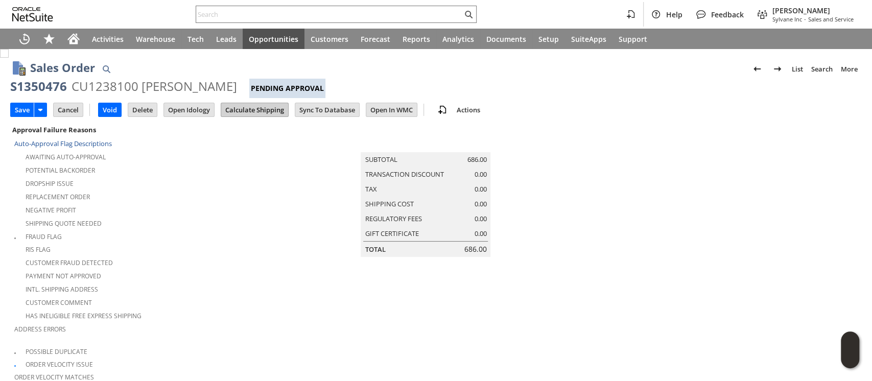
click at [243, 104] on input "Calculate Shipping" at bounding box center [254, 109] width 67 height 13
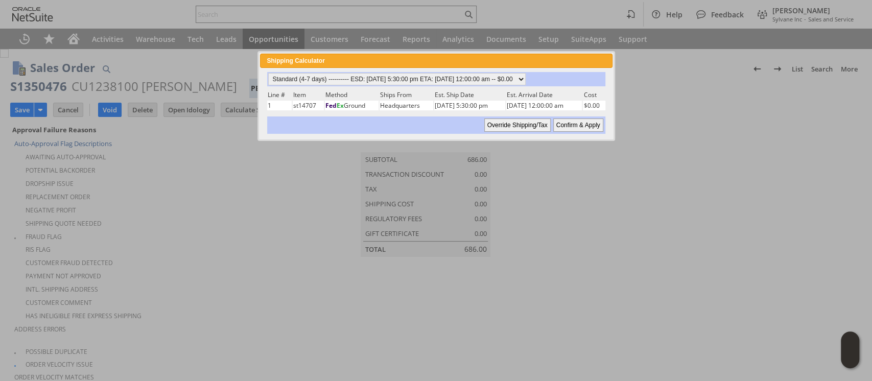
click at [587, 122] on input "Confirm & Apply" at bounding box center [578, 125] width 50 height 13
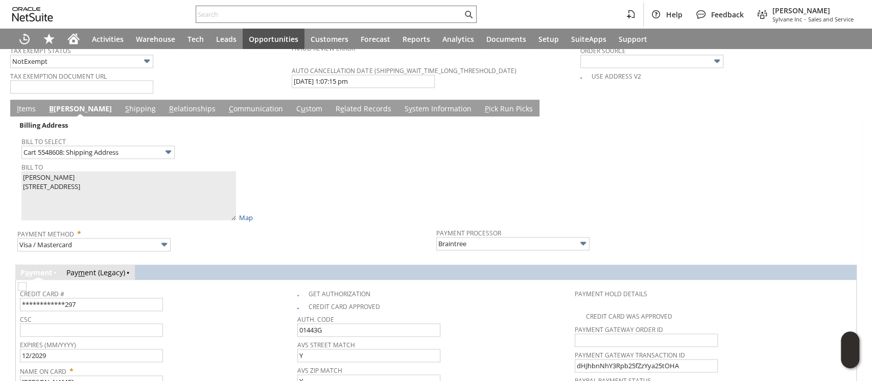
scroll to position [886, 0]
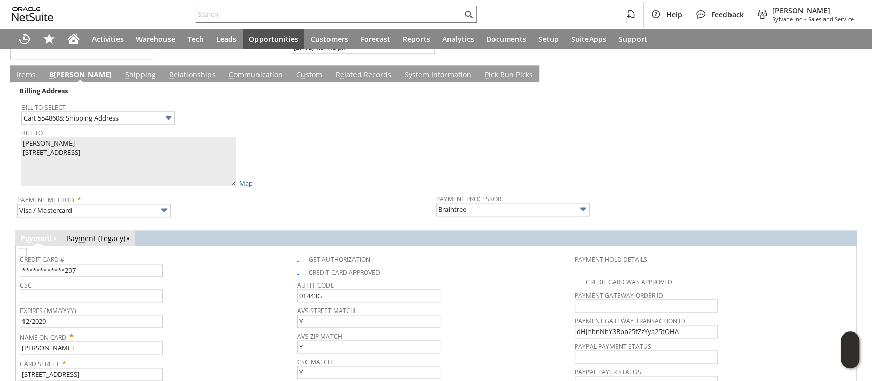
click at [106, 234] on link "Pay m ent (Legacy)" at bounding box center [95, 239] width 59 height 10
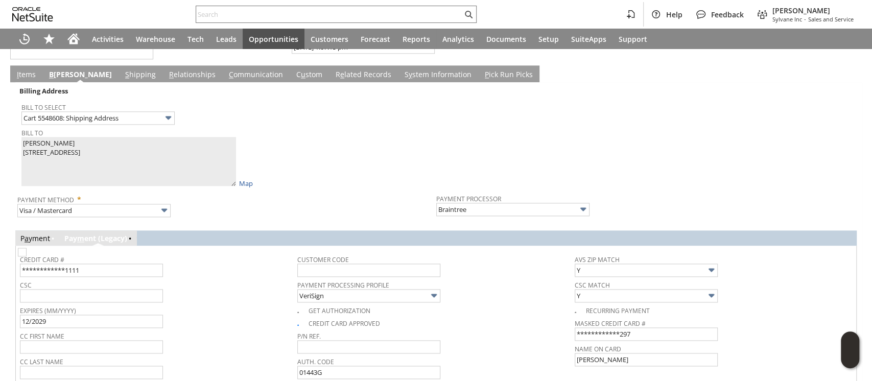
scroll to position [1003, 0]
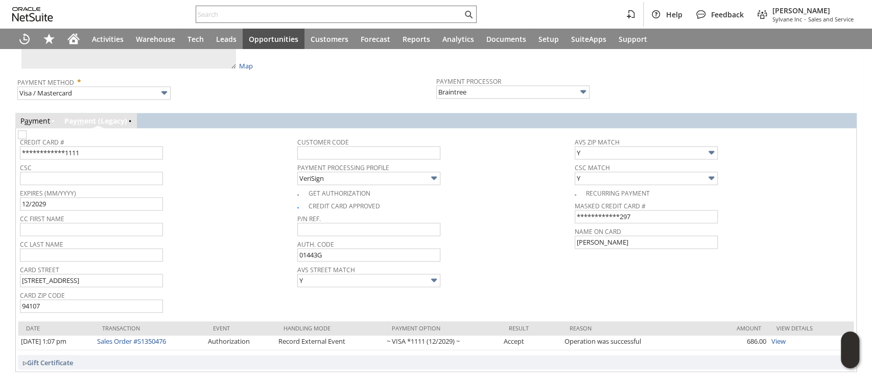
click at [27, 139] on img at bounding box center [22, 134] width 9 height 9
checkbox input "false"
click at [27, 139] on img at bounding box center [22, 134] width 9 height 9
checkbox input "true"
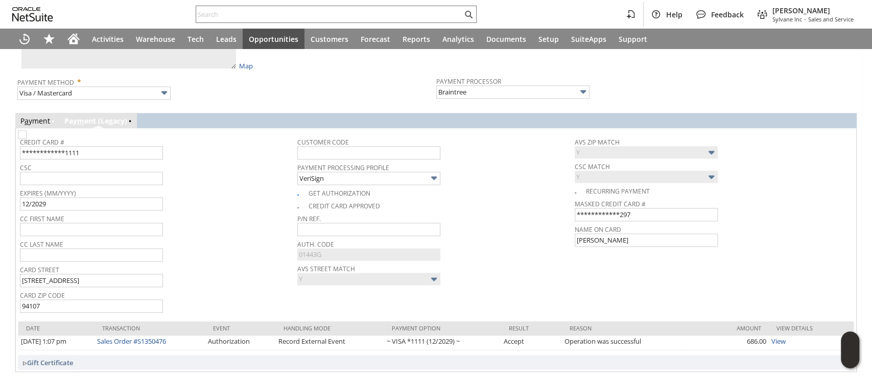
click at [37, 116] on link "P a yment" at bounding box center [35, 121] width 30 height 10
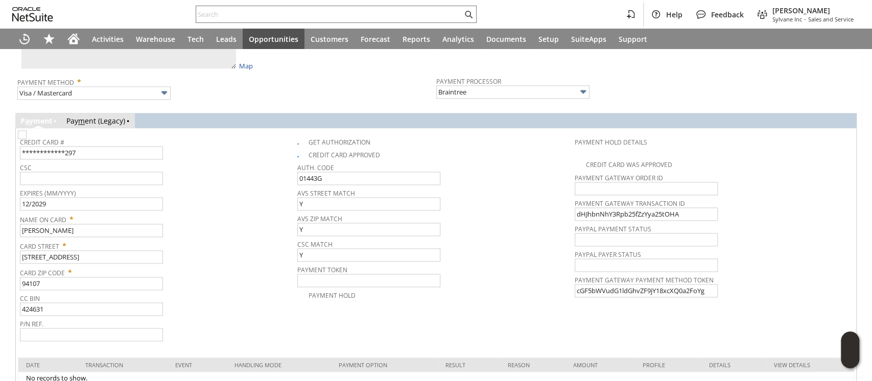
click at [27, 130] on img at bounding box center [22, 134] width 9 height 9
checkbox input "true"
click at [27, 130] on img at bounding box center [22, 134] width 9 height 9
checkbox input "false"
click at [262, 160] on span "CSC" at bounding box center [156, 165] width 272 height 11
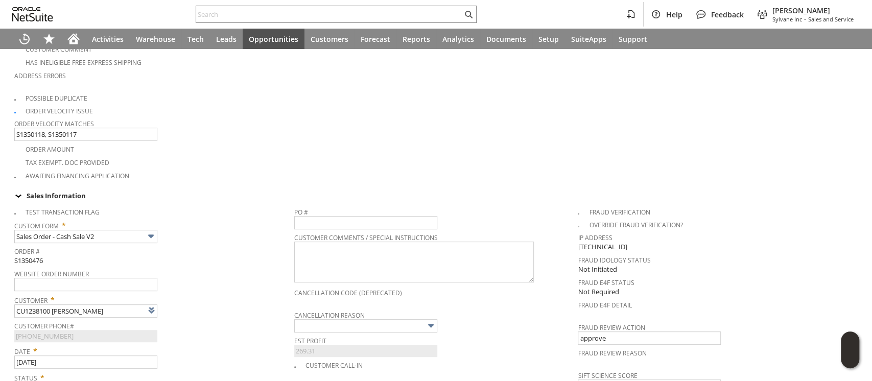
scroll to position [0, 0]
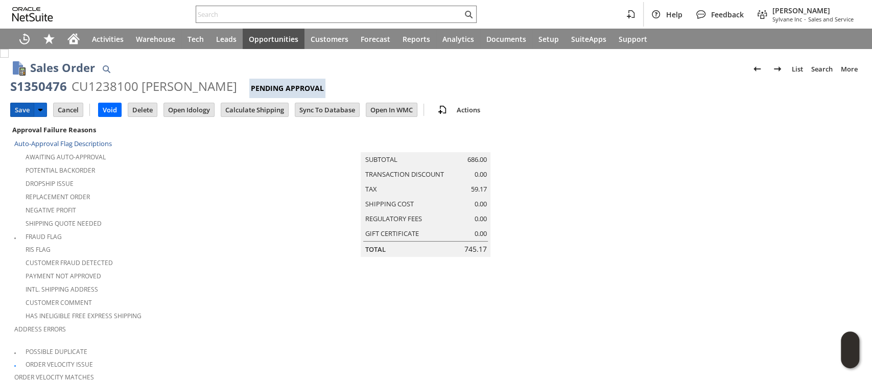
click at [21, 106] on input "Save" at bounding box center [22, 109] width 23 height 13
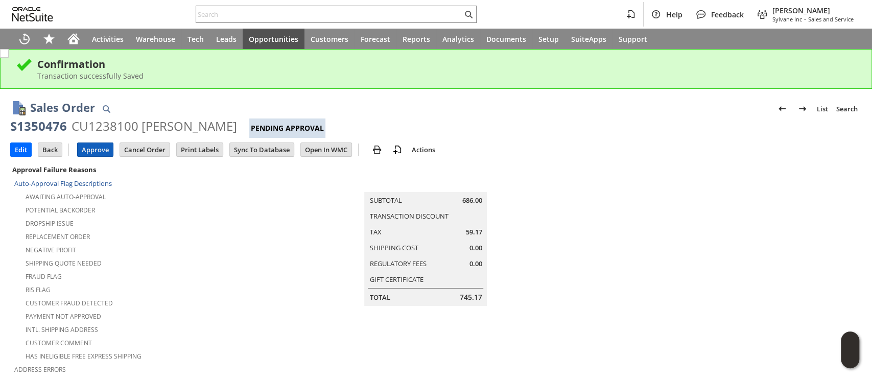
click at [90, 154] on input "Approve" at bounding box center [95, 149] width 35 height 13
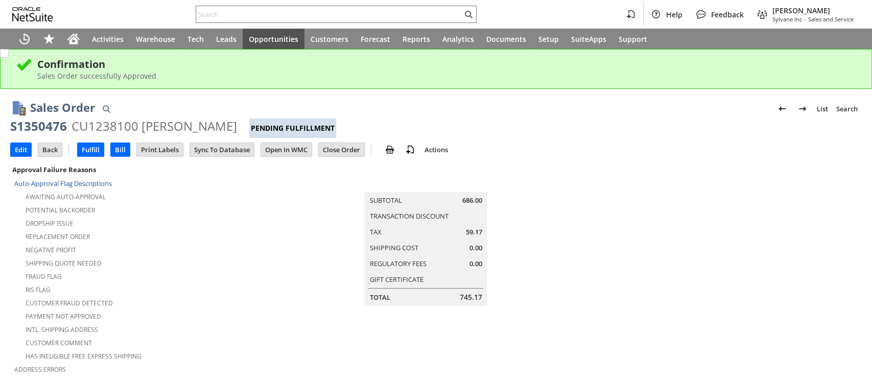
scroll to position [723, 0]
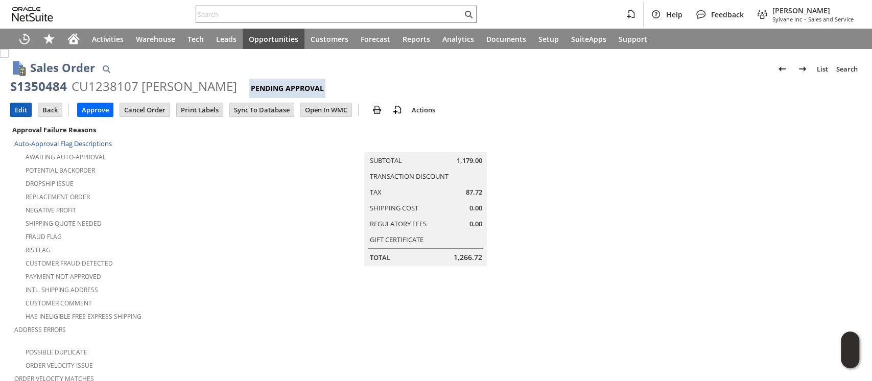
click at [20, 111] on input "Edit" at bounding box center [21, 109] width 20 height 13
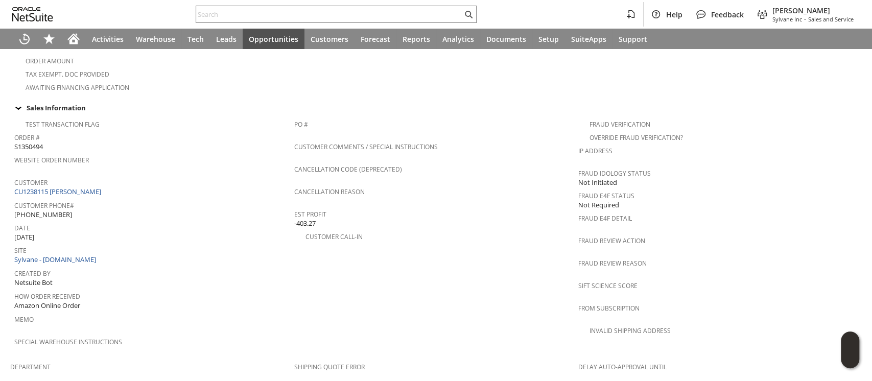
scroll to position [665, 0]
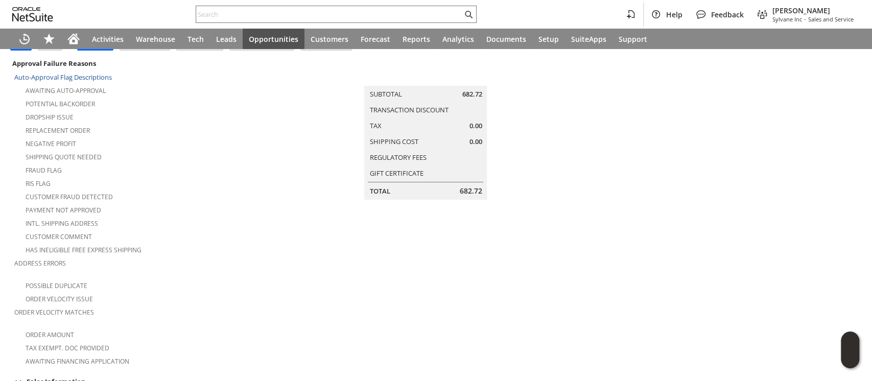
scroll to position [52, 0]
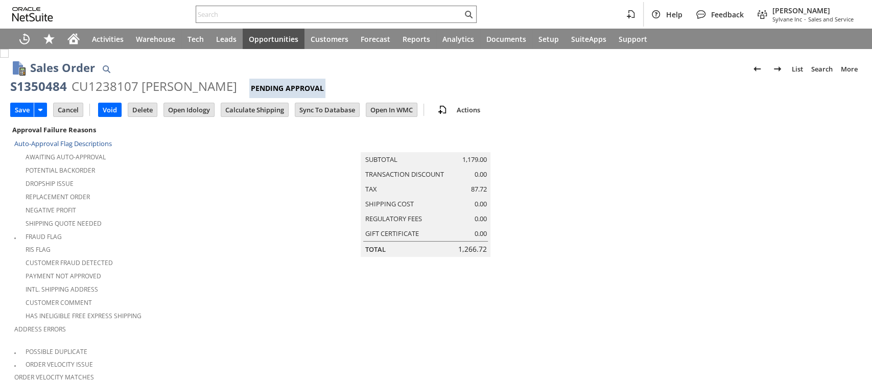
scroll to position [330, 0]
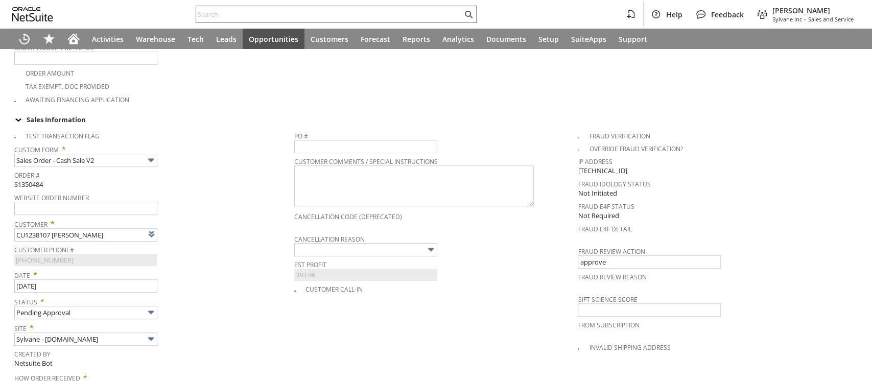
type input "Intelligent Recommendations ⁰"
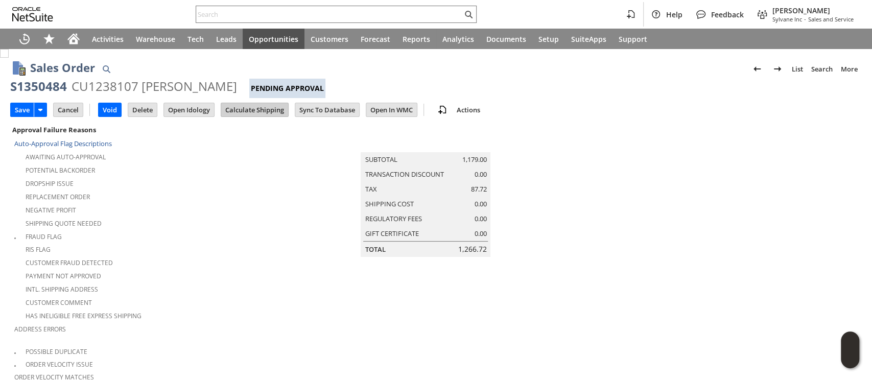
click at [239, 111] on input "Calculate Shipping" at bounding box center [254, 109] width 67 height 13
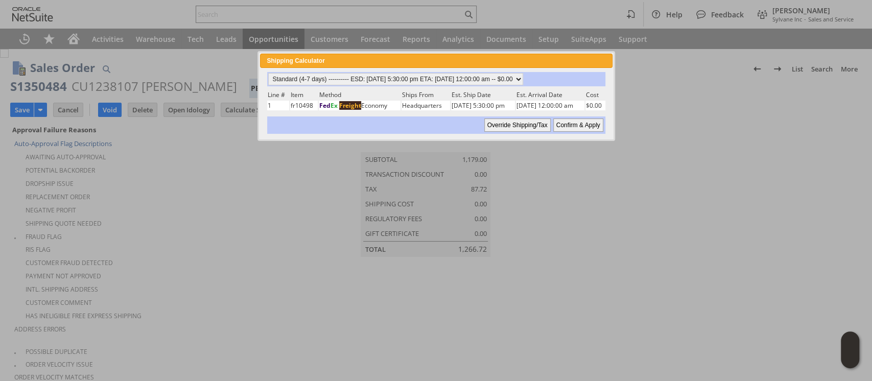
click at [568, 127] on input "Confirm & Apply" at bounding box center [578, 125] width 50 height 13
type input "Add"
type input "Copy Previous"
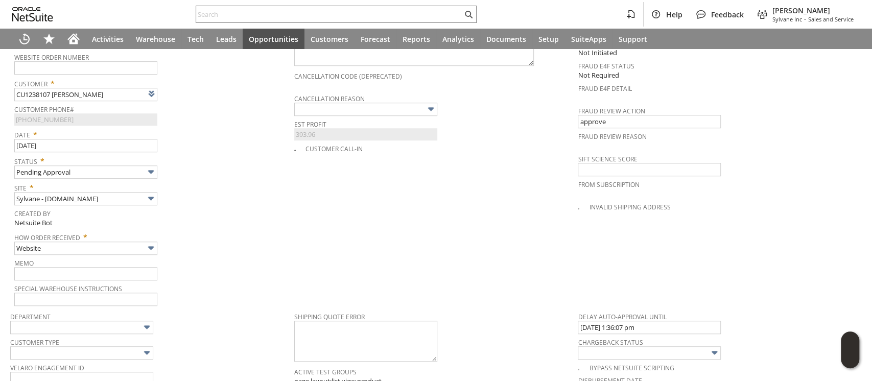
scroll to position [37, 0]
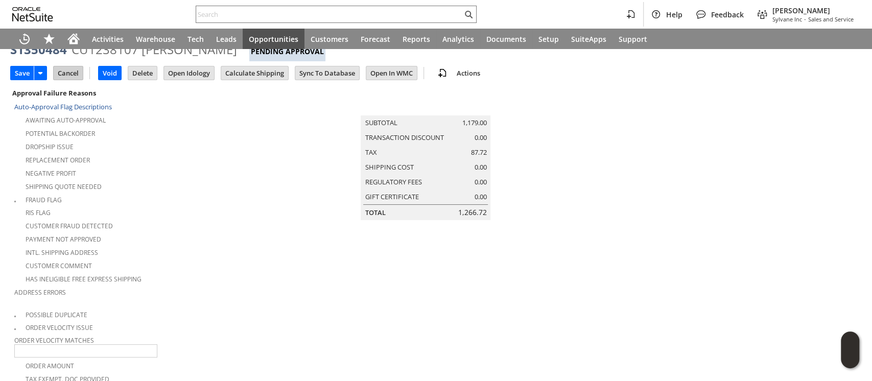
click at [72, 71] on input "Cancel" at bounding box center [68, 72] width 29 height 13
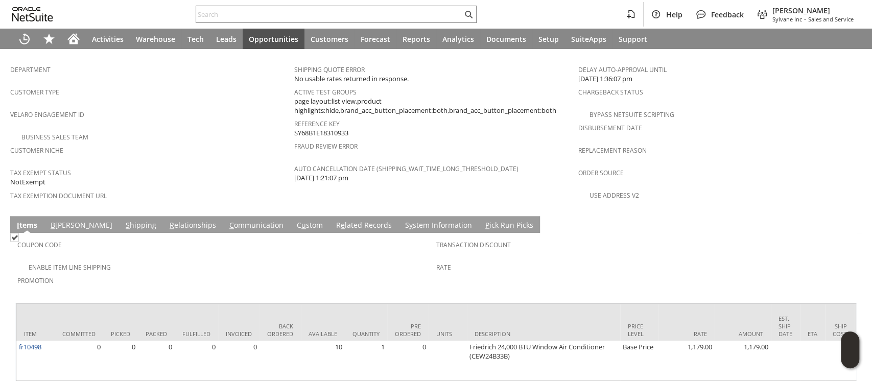
scroll to position [656, 0]
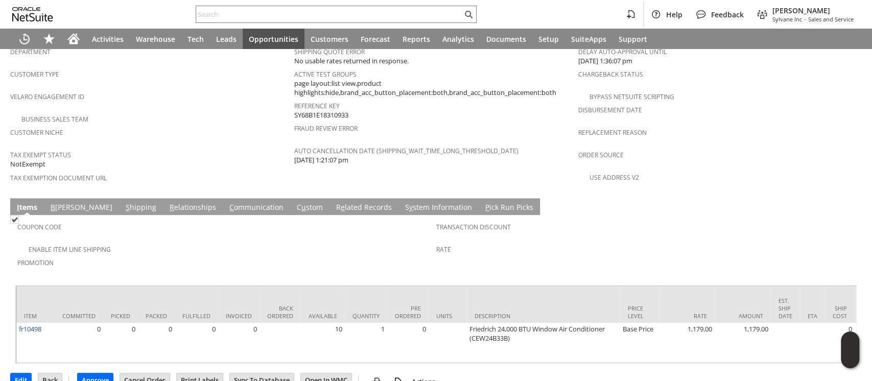
click at [403, 202] on link "S y stem Information" at bounding box center [439, 207] width 72 height 11
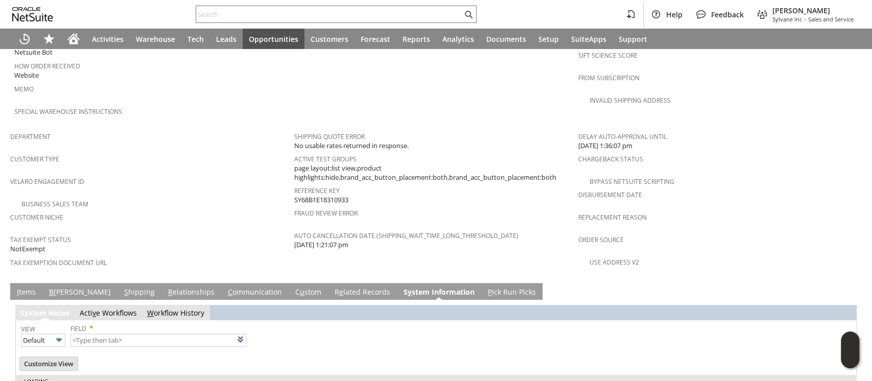
type input "1 to 25 of 94"
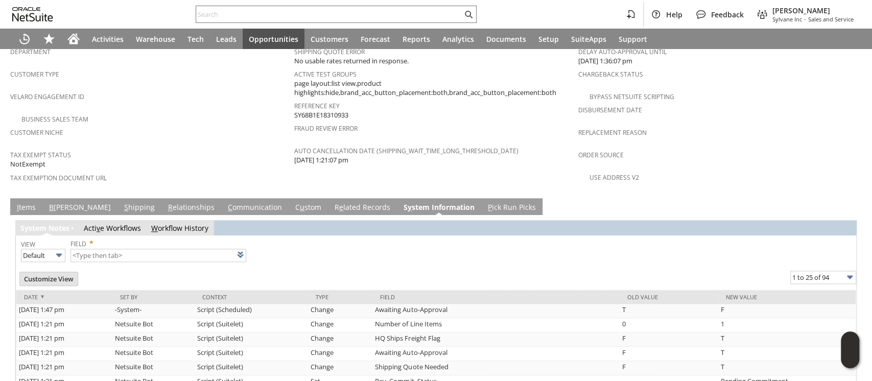
scroll to position [0, 0]
click at [25, 202] on link "I tems" at bounding box center [26, 207] width 24 height 11
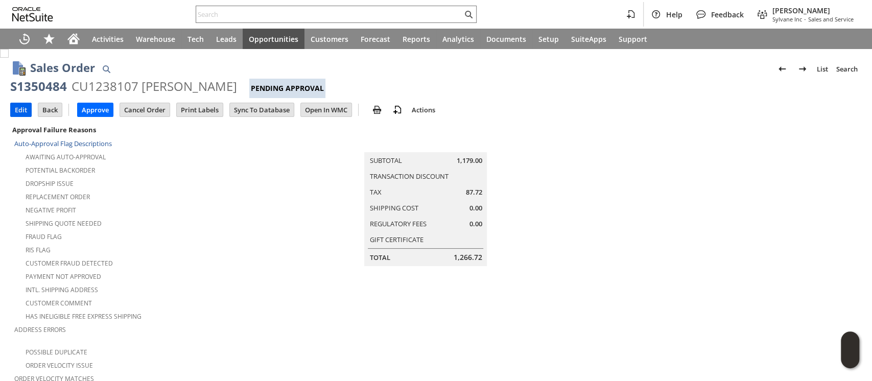
click at [14, 109] on input "Edit" at bounding box center [21, 109] width 20 height 13
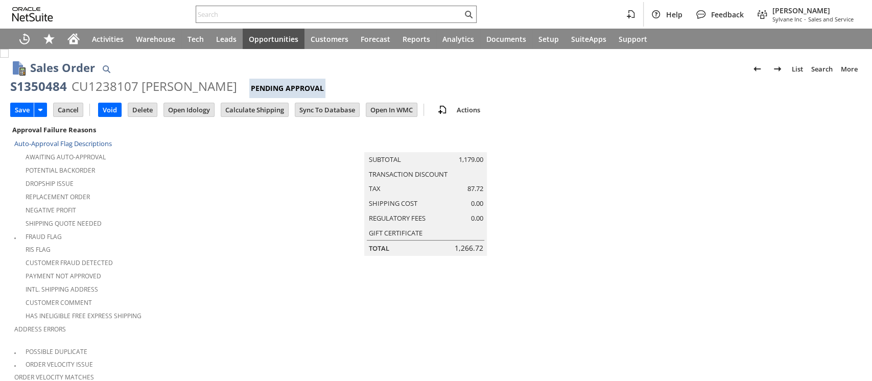
type input "Add"
type input "Copy Previous"
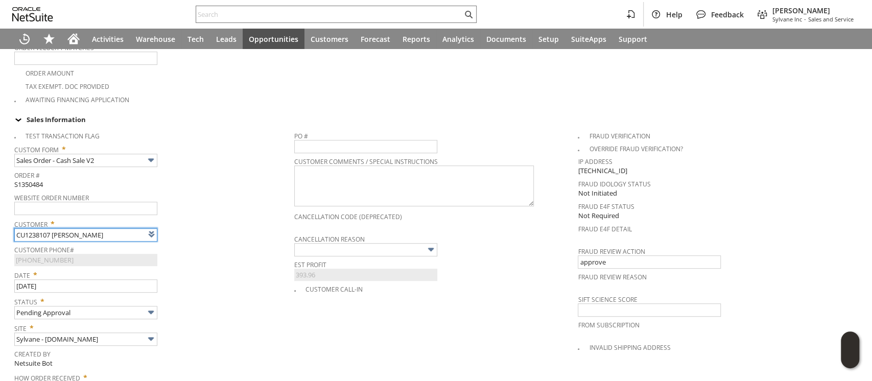
type input "Intelligent Recommendations ⁰"
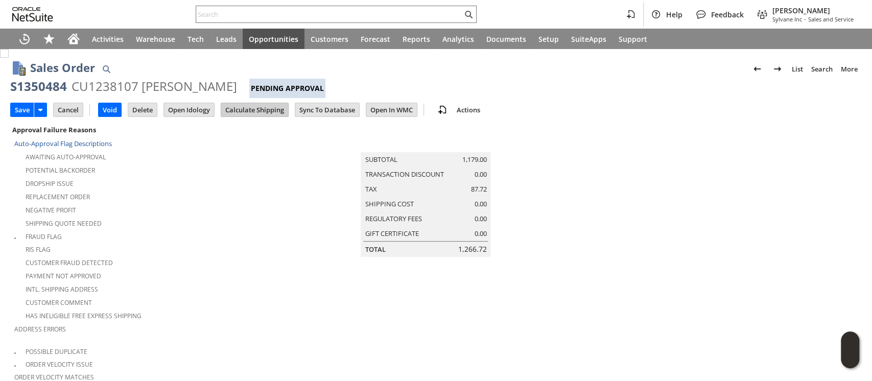
click at [243, 109] on input "Calculate Shipping" at bounding box center [254, 109] width 67 height 13
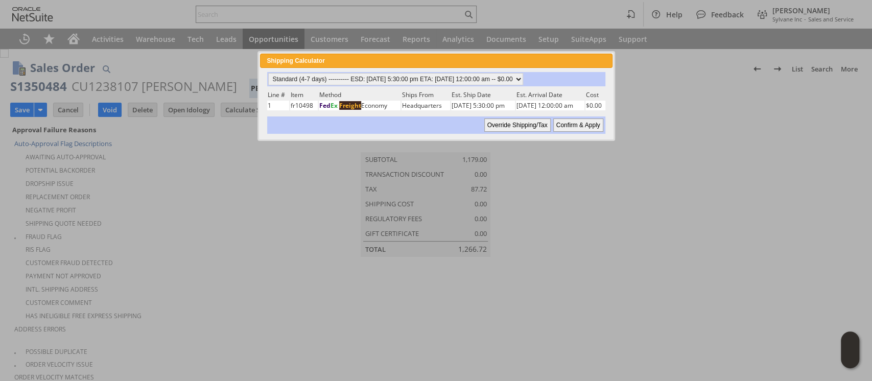
click at [572, 124] on input "Confirm & Apply" at bounding box center [578, 125] width 50 height 13
type input "Add"
type input "Copy Previous"
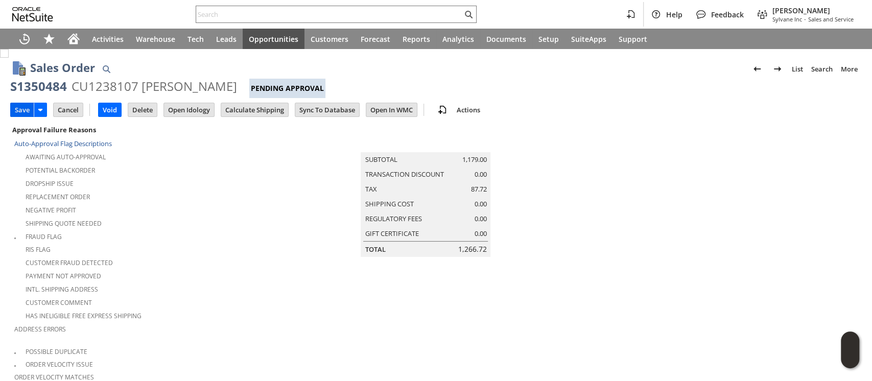
click at [25, 105] on input "Save" at bounding box center [22, 109] width 23 height 13
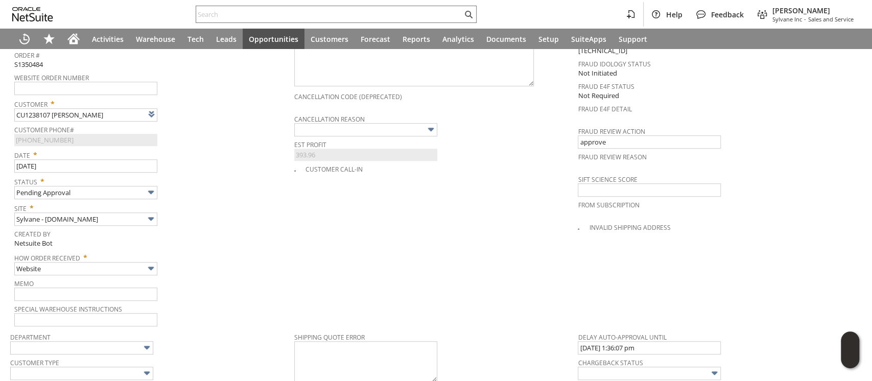
scroll to position [749, 0]
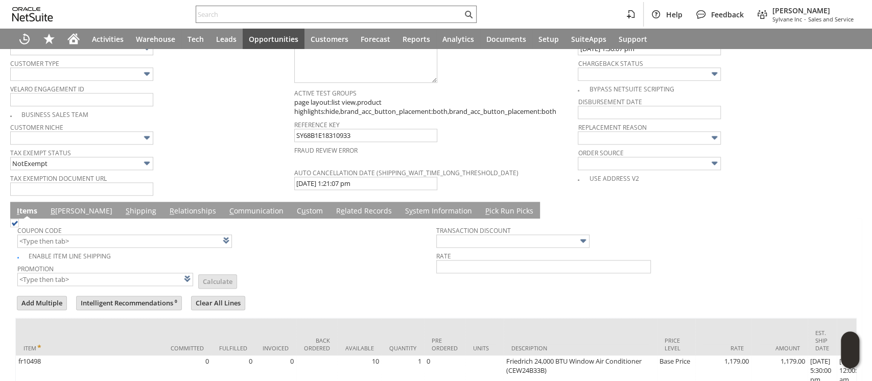
click at [123, 206] on link "S hipping" at bounding box center [141, 211] width 36 height 11
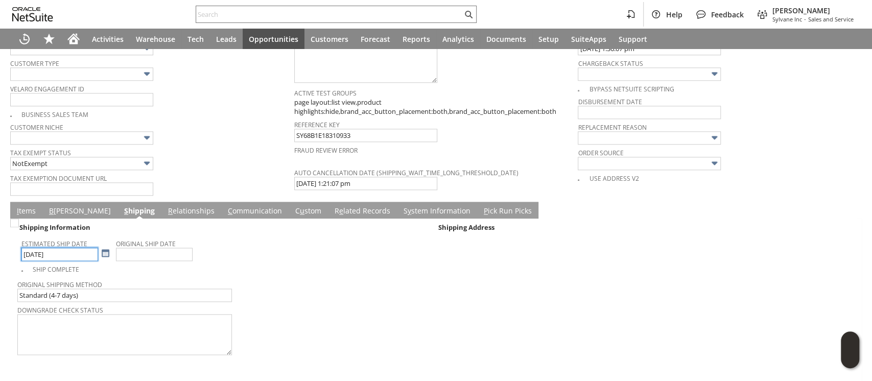
scroll to position [845, 0]
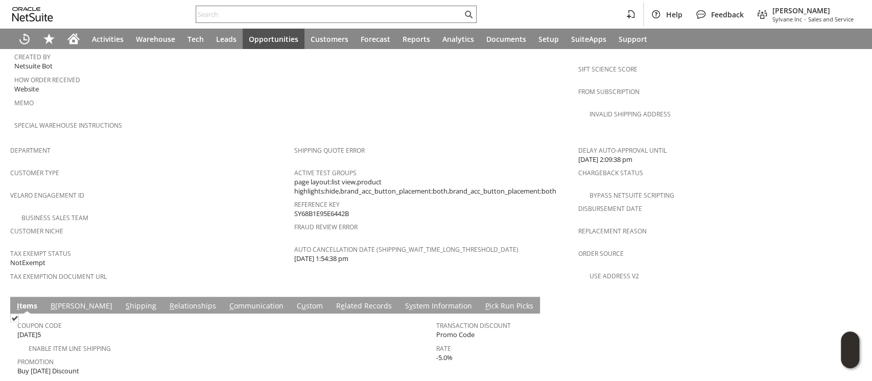
scroll to position [646, 0]
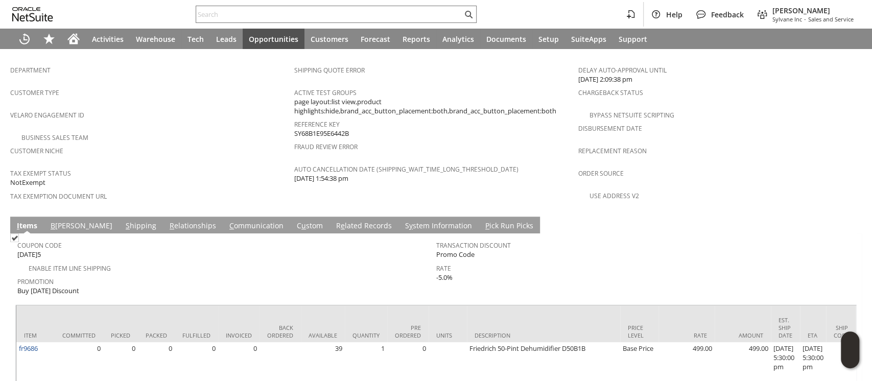
click at [123, 221] on link "S hipping" at bounding box center [141, 226] width 36 height 11
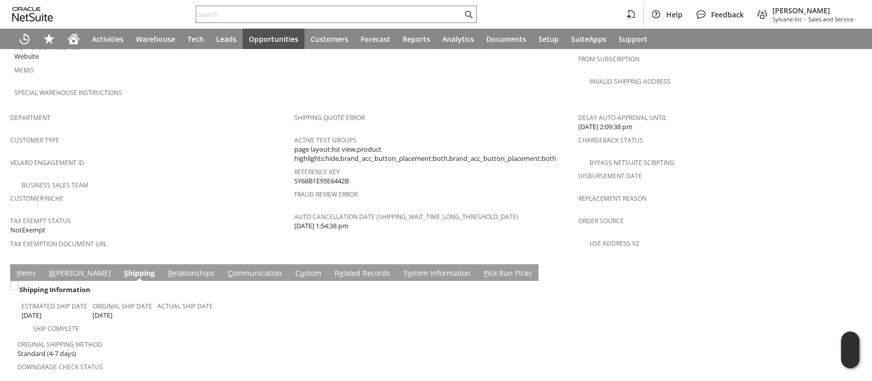
scroll to position [660, 0]
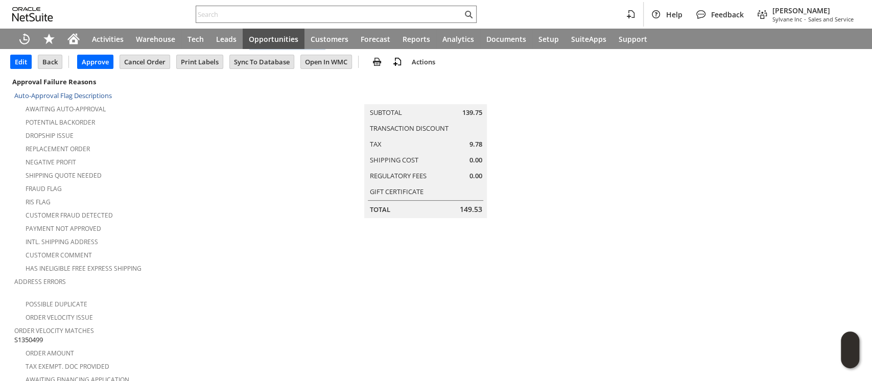
scroll to position [68, 0]
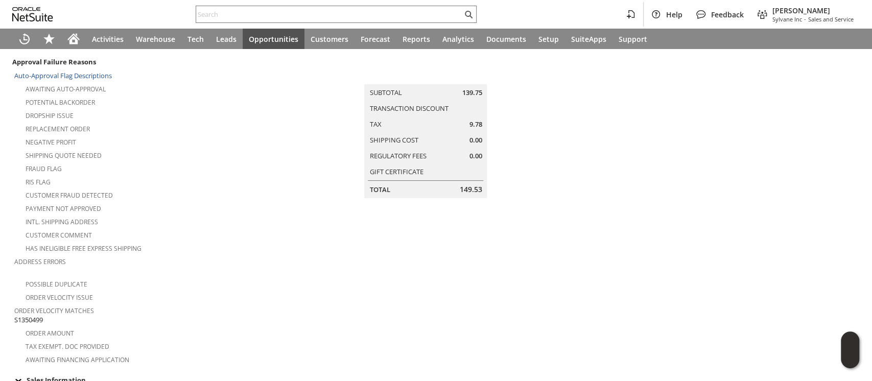
click at [29, 315] on span "S1350499" at bounding box center [28, 320] width 29 height 10
copy span "S1350499"
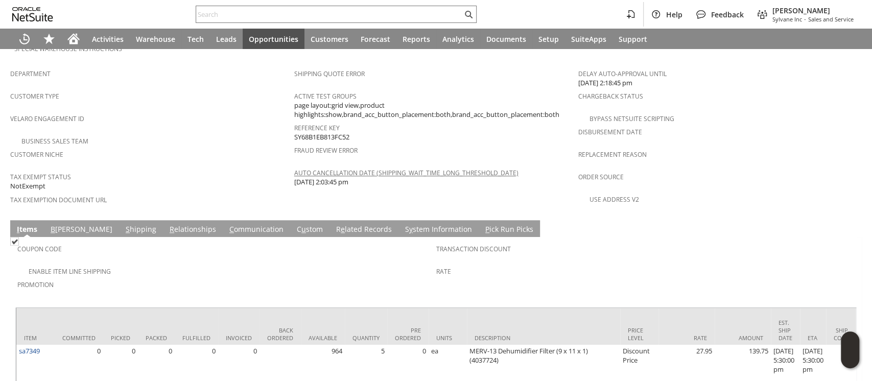
scroll to position [656, 0]
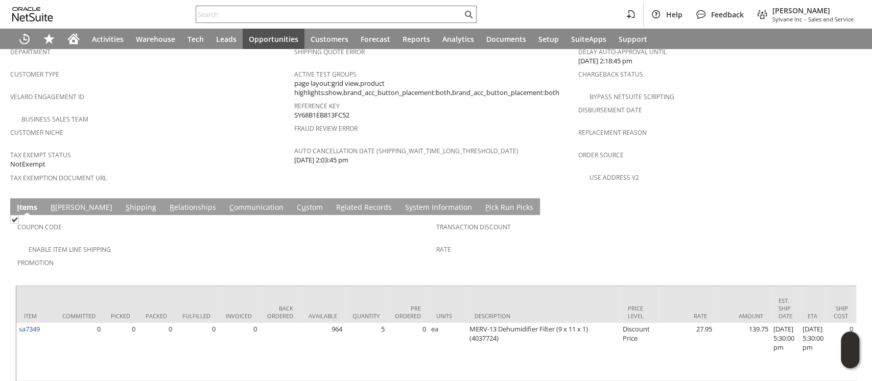
click at [64, 202] on link "B illing" at bounding box center [81, 207] width 67 height 11
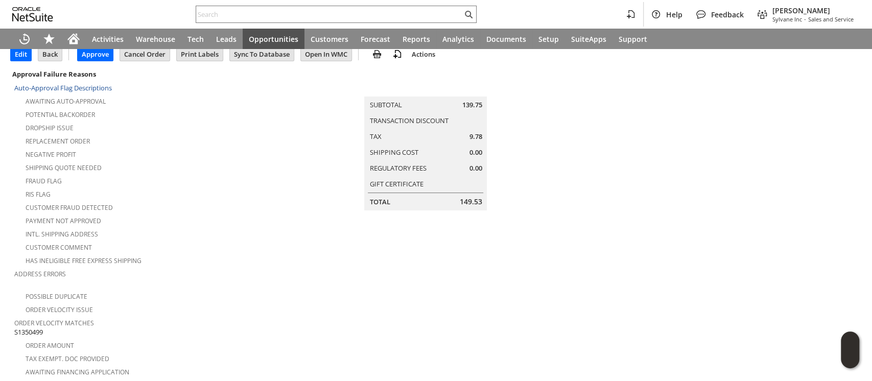
scroll to position [0, 0]
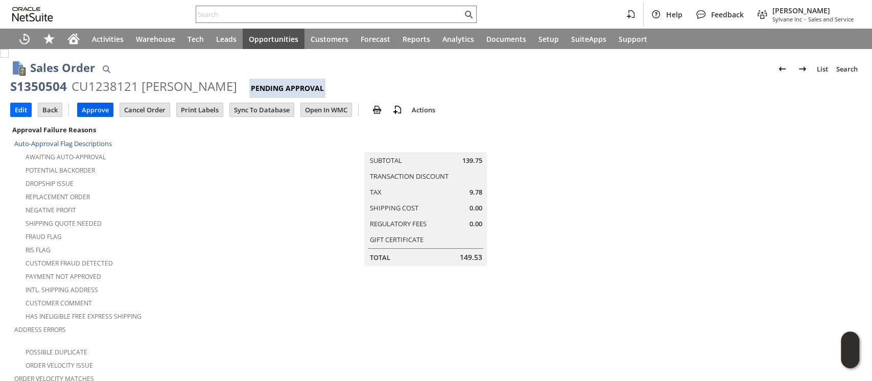
click at [88, 106] on input "Approve" at bounding box center [95, 109] width 35 height 13
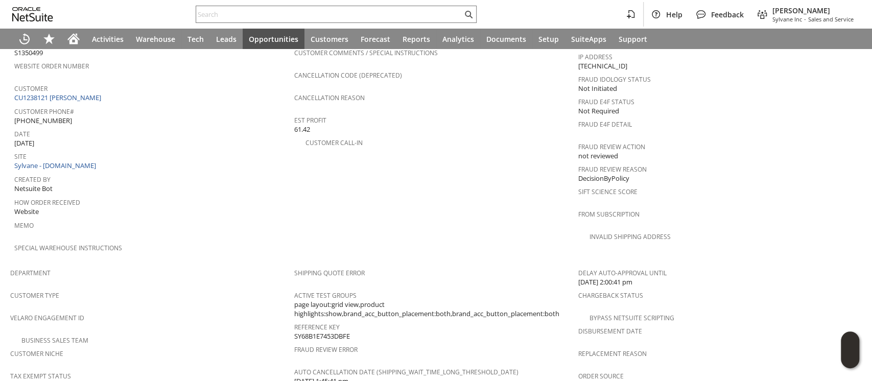
scroll to position [392, 0]
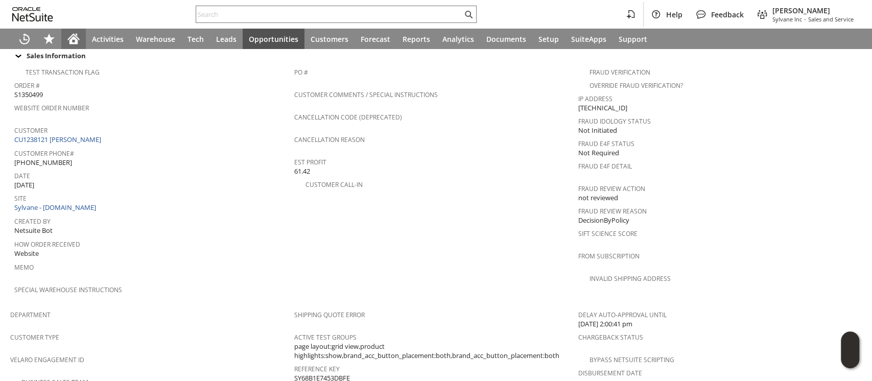
click at [73, 40] on icon "Home" at bounding box center [73, 39] width 12 height 12
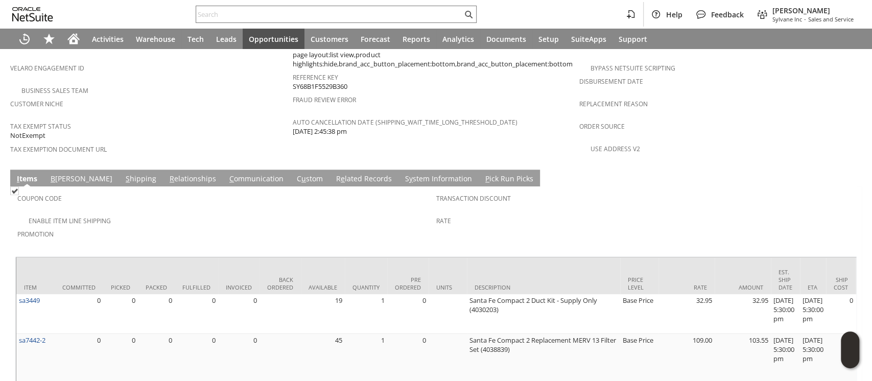
scroll to position [704, 0]
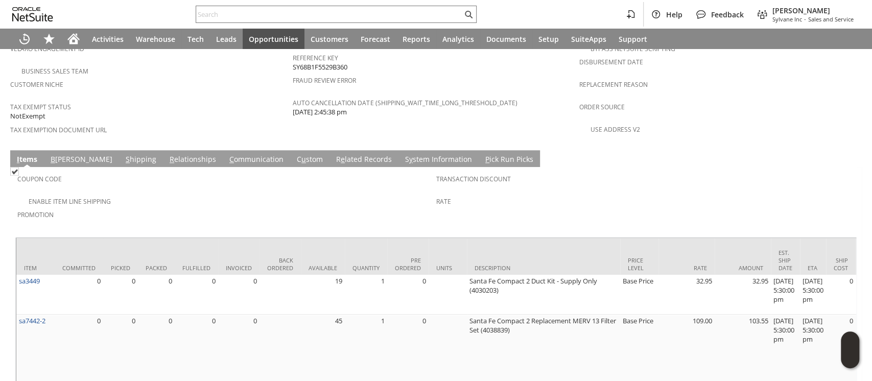
click at [123, 154] on link "S hipping" at bounding box center [141, 159] width 36 height 11
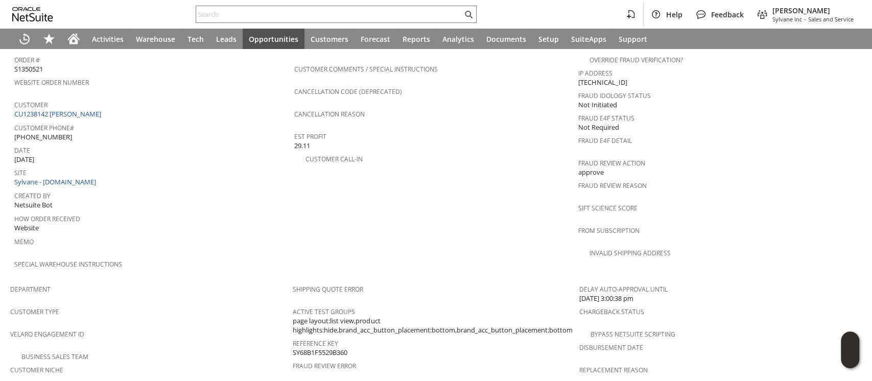
scroll to position [379, 0]
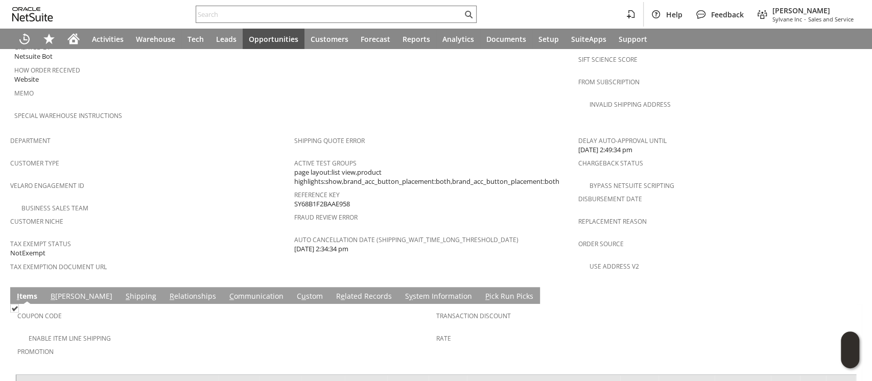
scroll to position [665, 0]
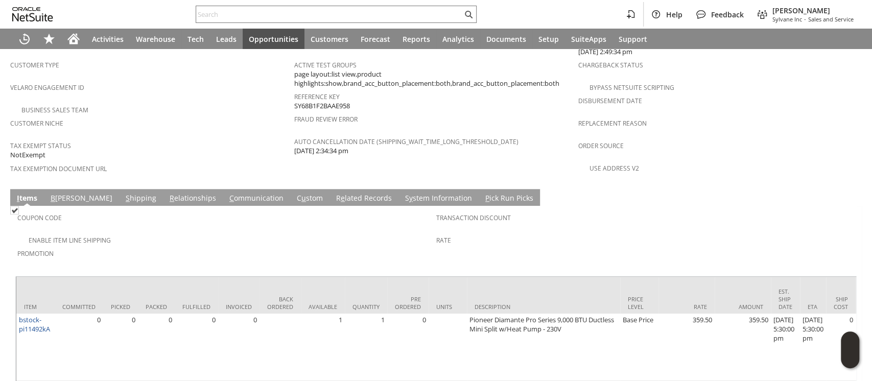
click at [59, 193] on link "B illing" at bounding box center [81, 198] width 67 height 11
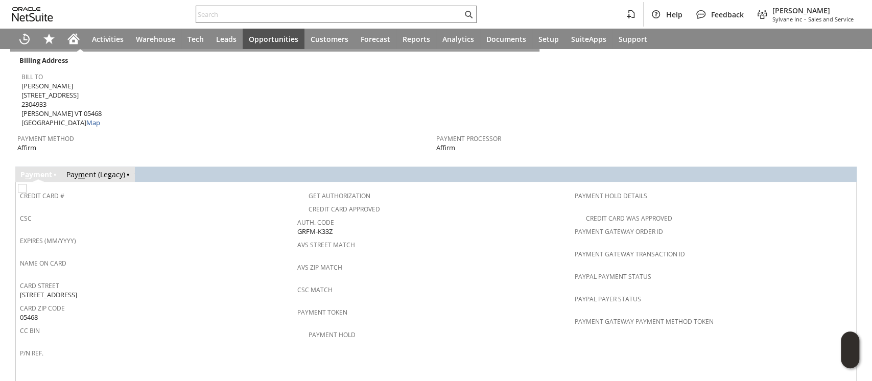
scroll to position [833, 0]
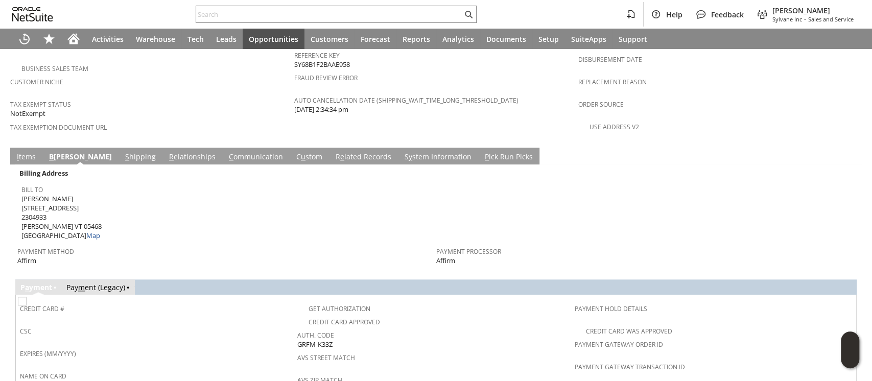
scroll to position [696, 0]
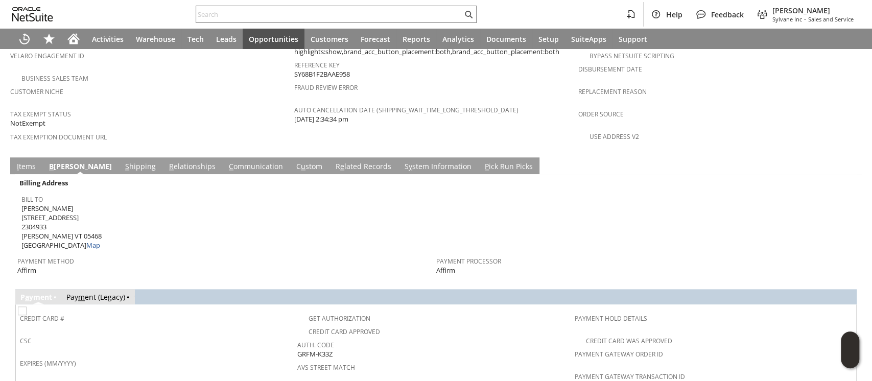
click at [25, 161] on link "I tems" at bounding box center [26, 166] width 24 height 11
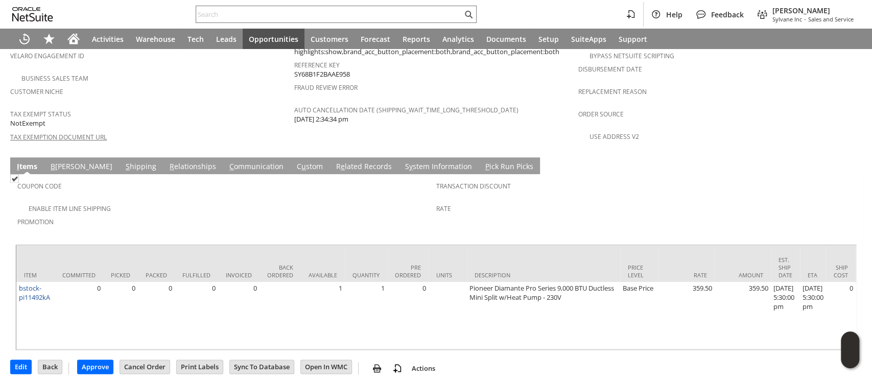
scroll to position [665, 0]
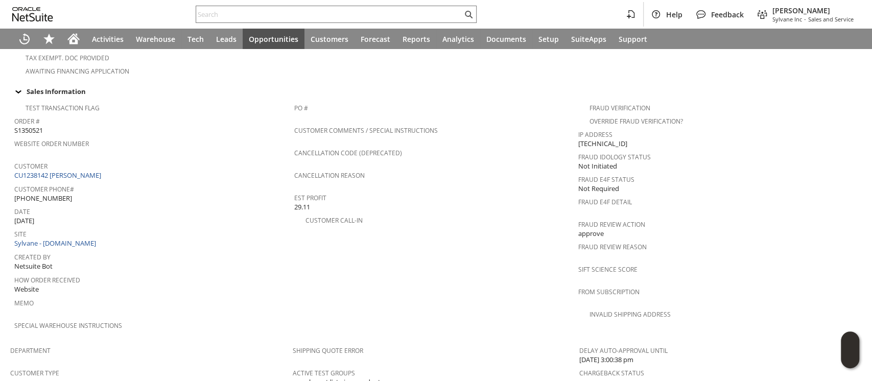
scroll to position [409, 0]
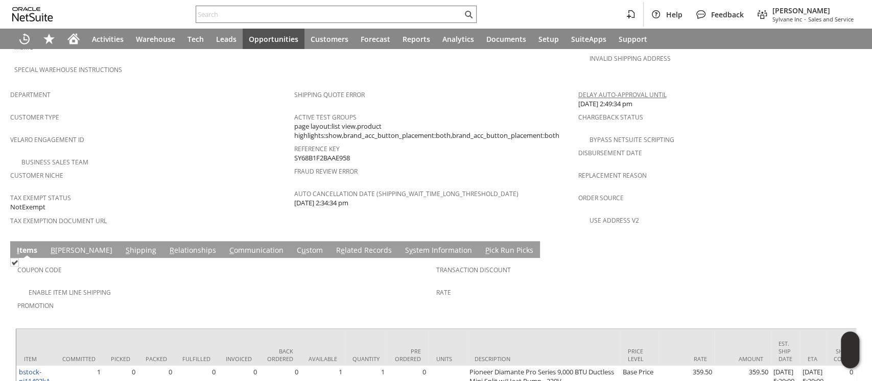
scroll to position [681, 0]
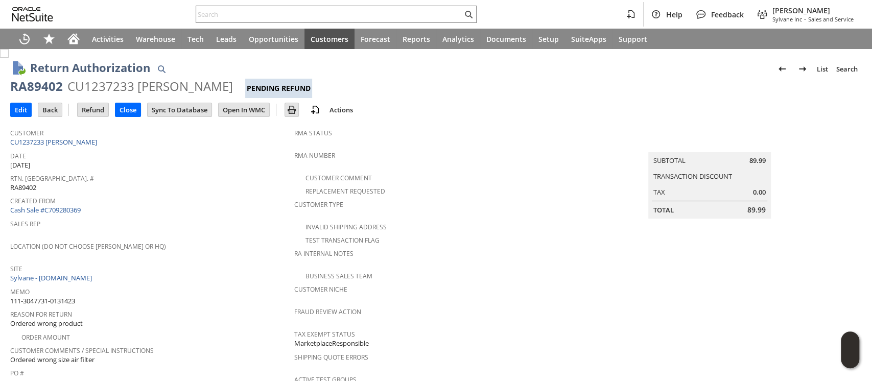
click at [67, 296] on span "111-3047731-0131423" at bounding box center [42, 301] width 65 height 10
copy tbody "111-3047731-0131423"
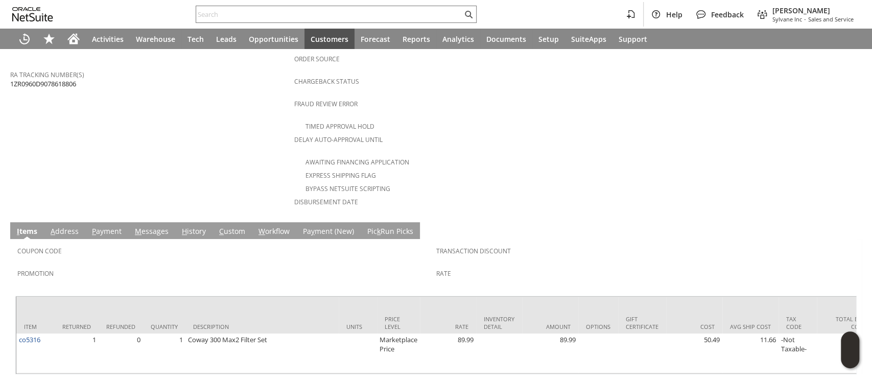
scroll to position [410, 0]
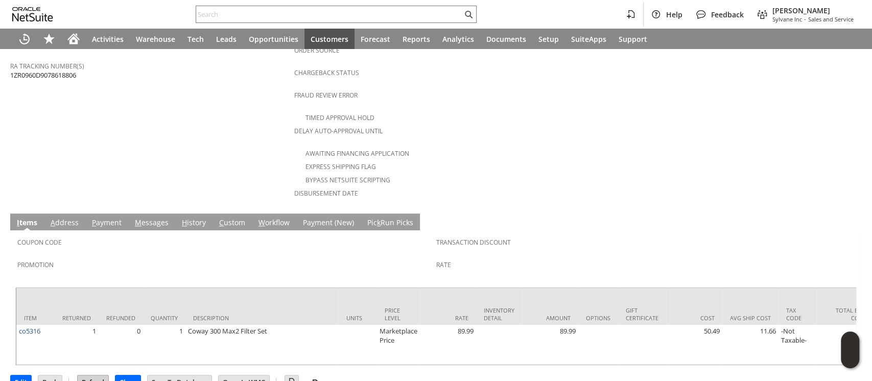
click at [95, 376] on input "Refund" at bounding box center [93, 382] width 31 height 13
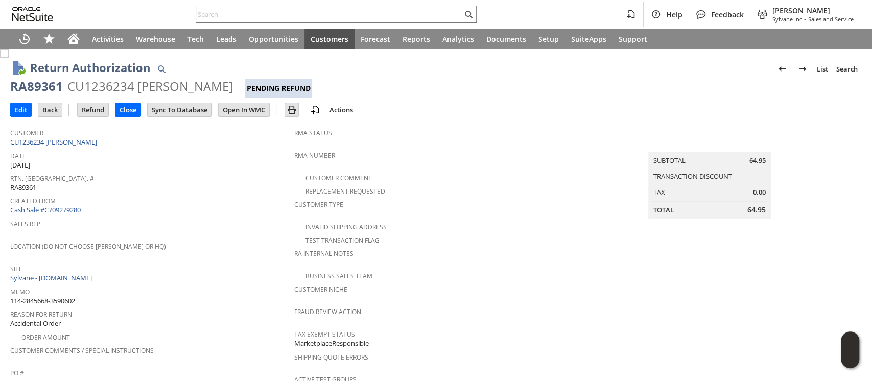
click at [72, 296] on span "114-2845668-3590602" at bounding box center [42, 301] width 65 height 10
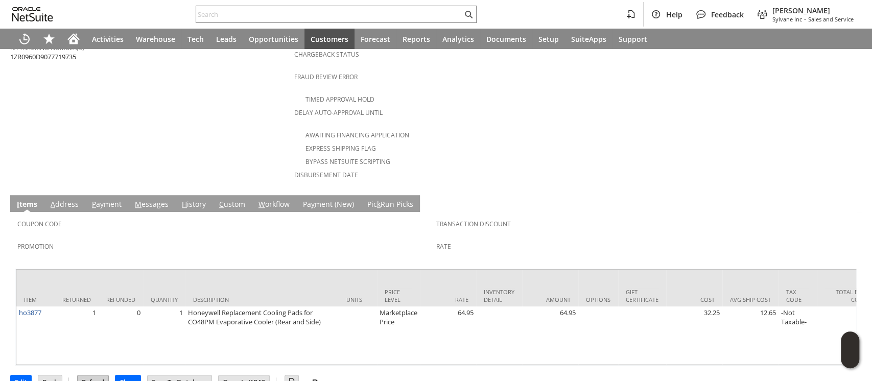
click at [91, 376] on input "Refund" at bounding box center [93, 382] width 31 height 13
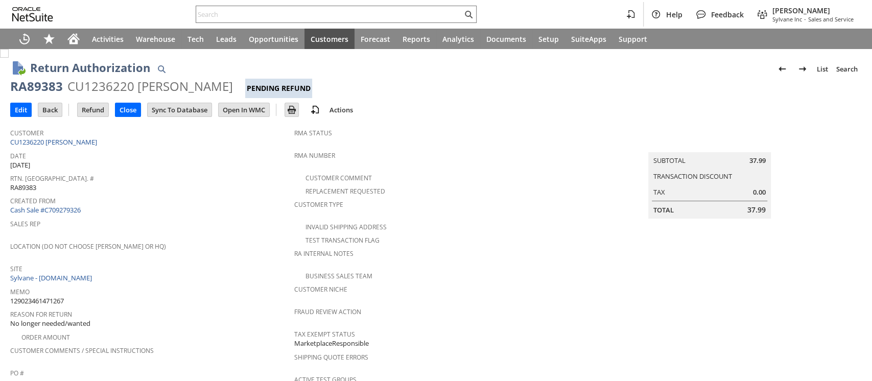
click at [54, 296] on span "129023461471267" at bounding box center [37, 301] width 54 height 10
copy span "129023461471267"
click at [60, 296] on span "129023461471267" at bounding box center [37, 301] width 54 height 10
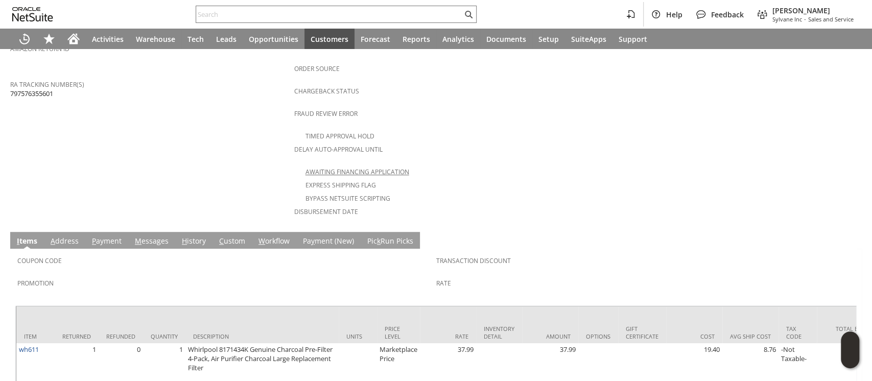
scroll to position [437, 0]
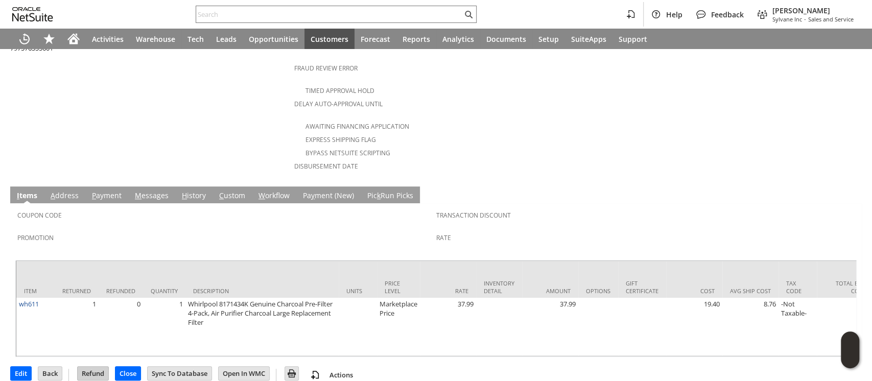
click at [96, 367] on input "Refund" at bounding box center [93, 373] width 31 height 13
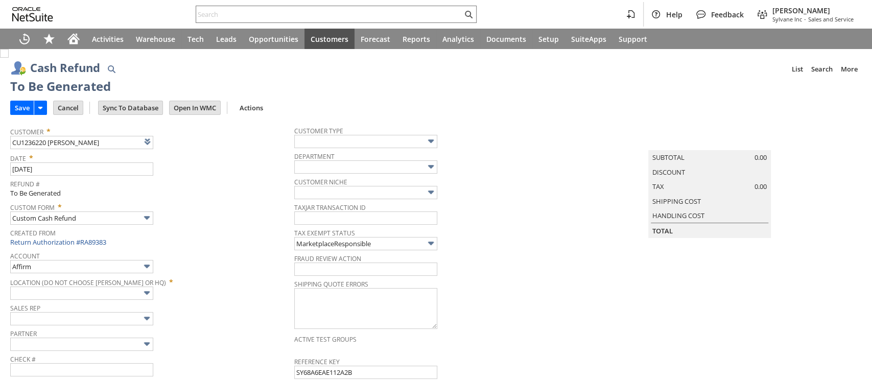
type input "Walmart"
type input "Headquarters : Head... : Pending Testing"
type input "Add"
type input "Copy Previous"
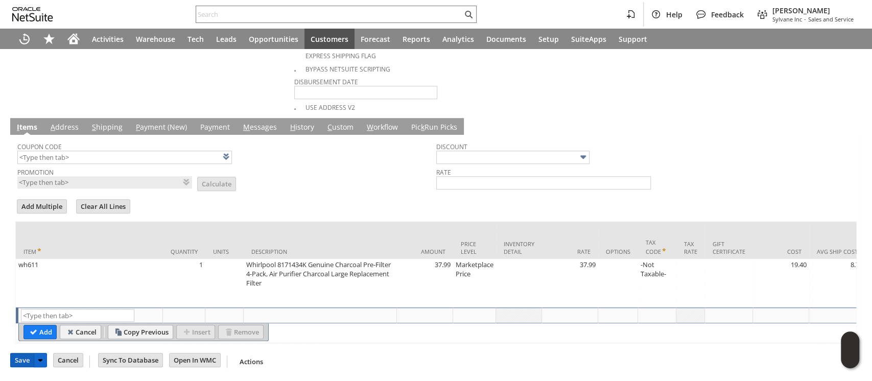
click at [17, 362] on input "Save" at bounding box center [22, 360] width 23 height 13
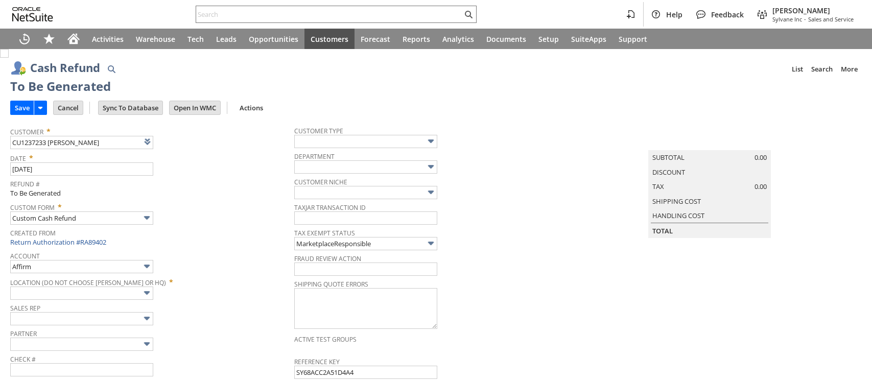
type input "Amazon Undeposited Funds"
type input "Headquarters : Head... : Pending Testing"
type input "Add"
type input "Copy Previous"
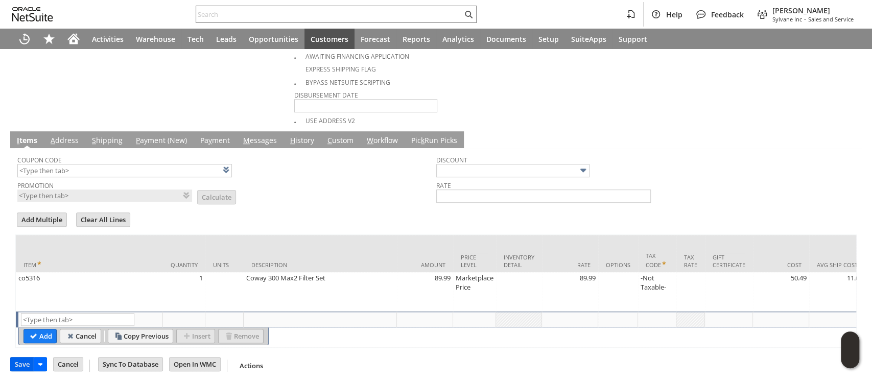
click at [21, 361] on input "Save" at bounding box center [22, 364] width 23 height 13
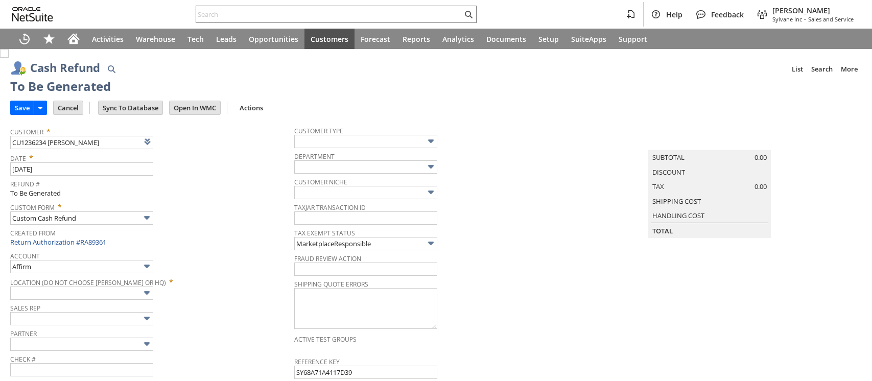
type input "Amazon Undeposited Funds"
type input "Headquarters : Head... : Pending Testing"
type input "Add"
type input "Copy Previous"
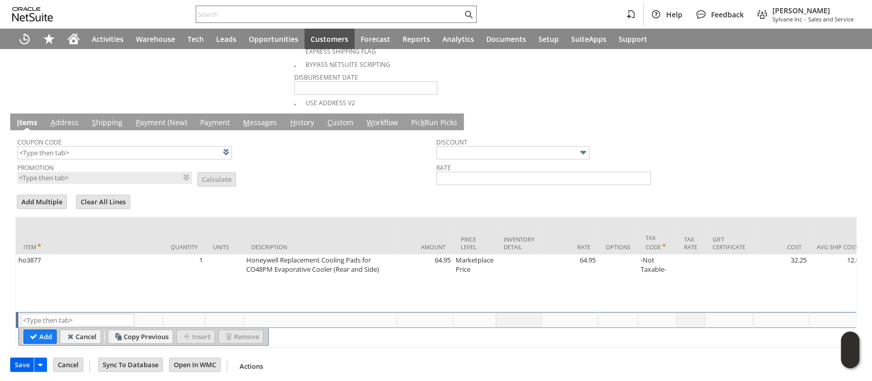
click at [25, 358] on input "Save" at bounding box center [22, 364] width 23 height 13
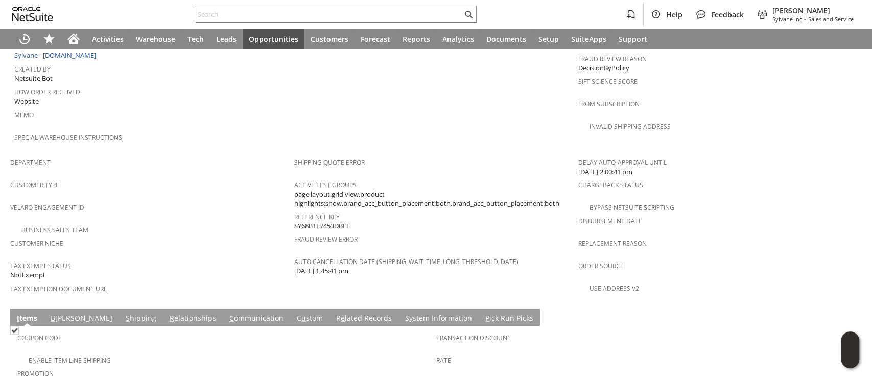
scroll to position [665, 0]
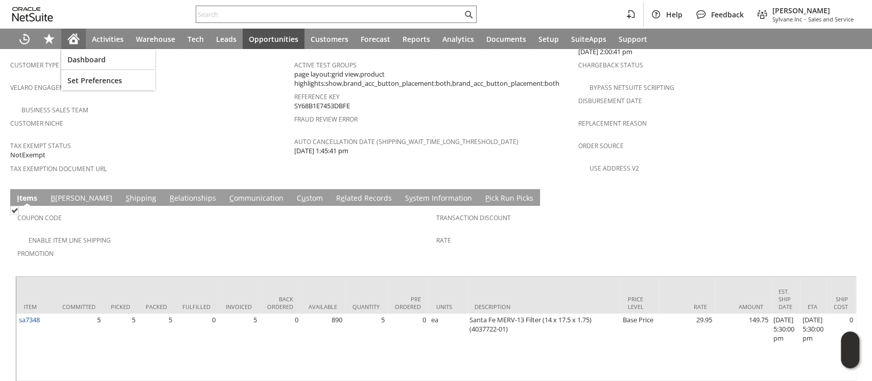
click at [81, 34] on div "Home" at bounding box center [73, 39] width 25 height 20
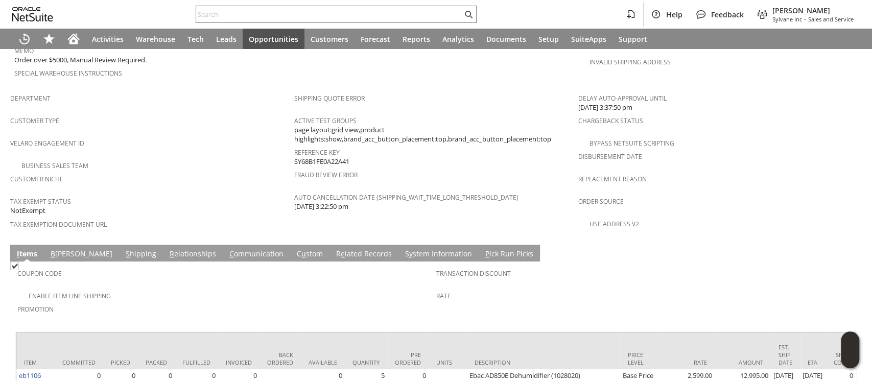
scroll to position [638, 0]
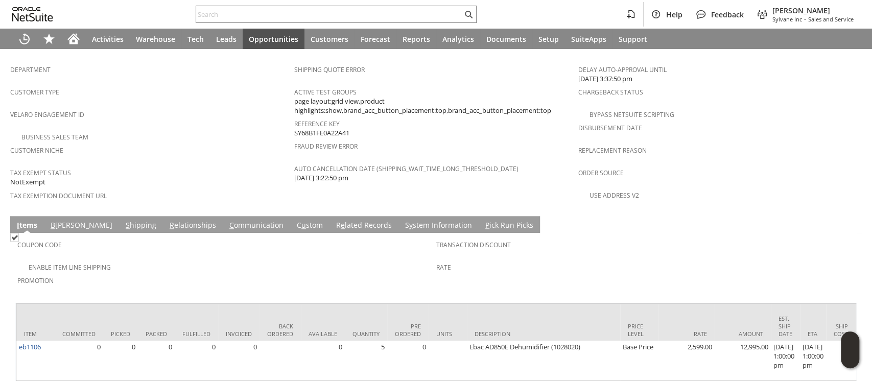
click at [123, 220] on link "S hipping" at bounding box center [141, 225] width 36 height 11
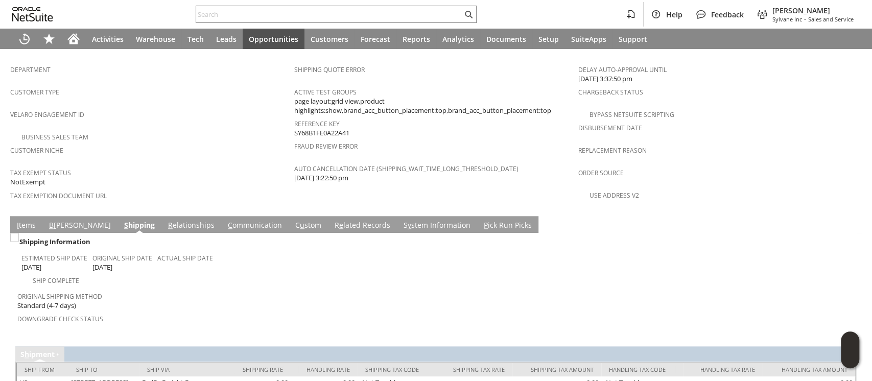
scroll to position [651, 0]
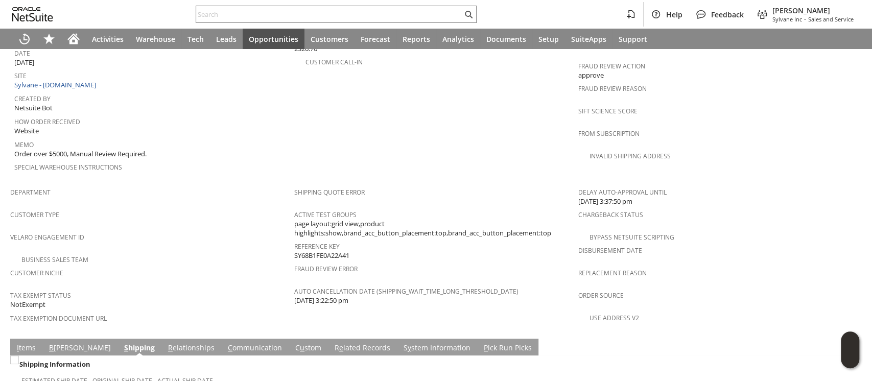
scroll to position [447, 0]
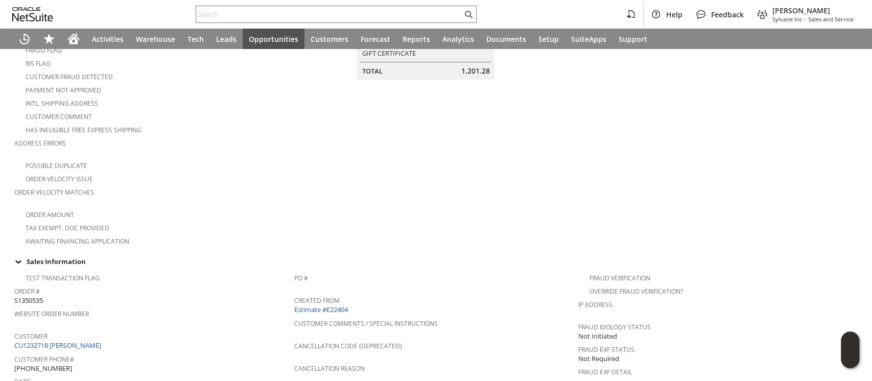
scroll to position [272, 0]
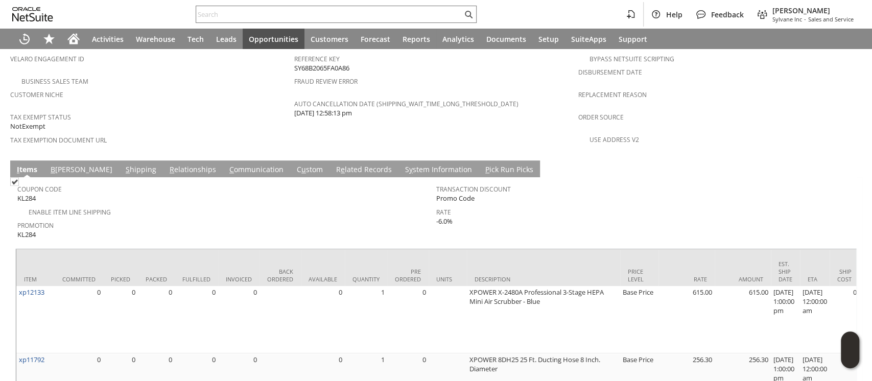
click at [123, 165] on link "S hipping" at bounding box center [141, 170] width 36 height 11
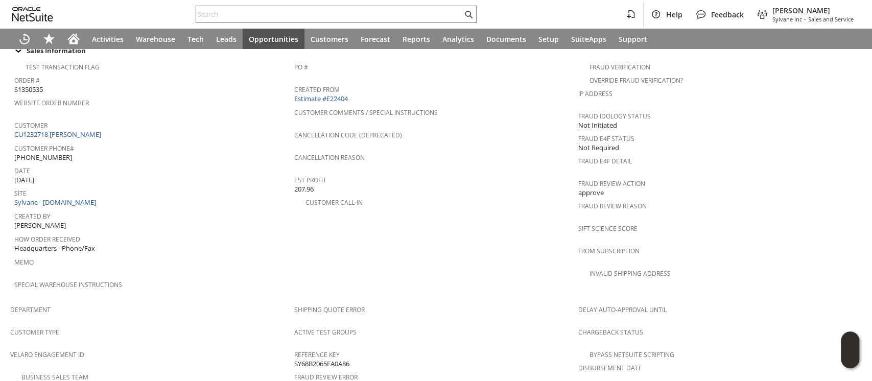
scroll to position [379, 0]
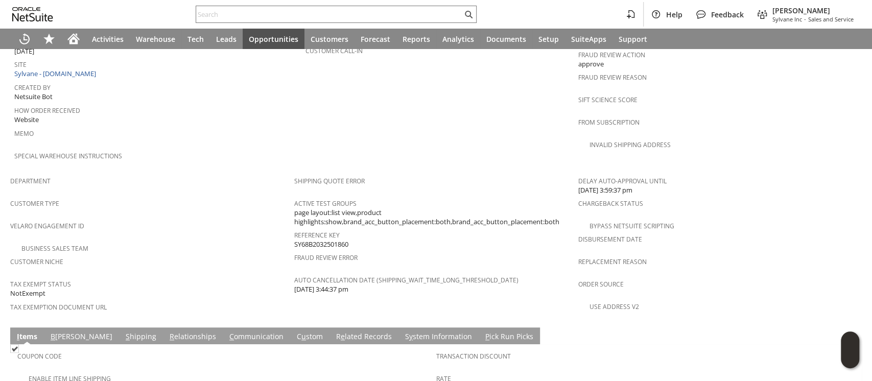
scroll to position [674, 0]
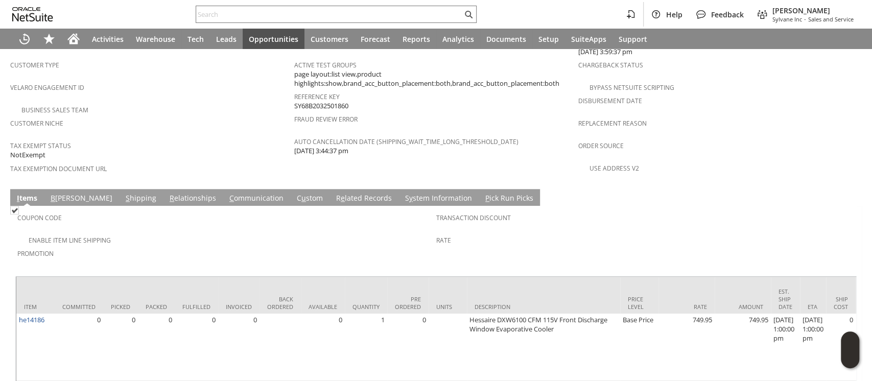
click at [64, 193] on link "B [PERSON_NAME]" at bounding box center [81, 198] width 67 height 11
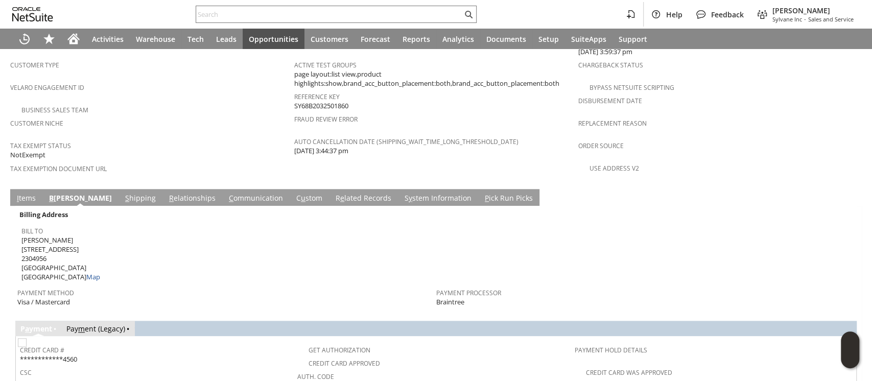
click at [123, 193] on link "S hipping" at bounding box center [141, 198] width 36 height 11
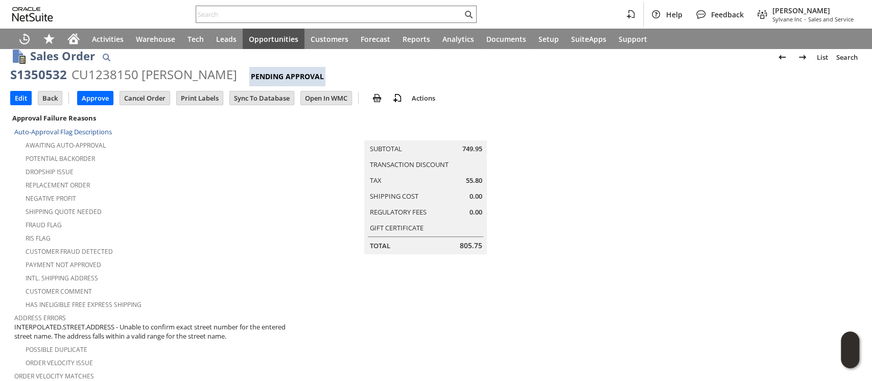
scroll to position [0, 0]
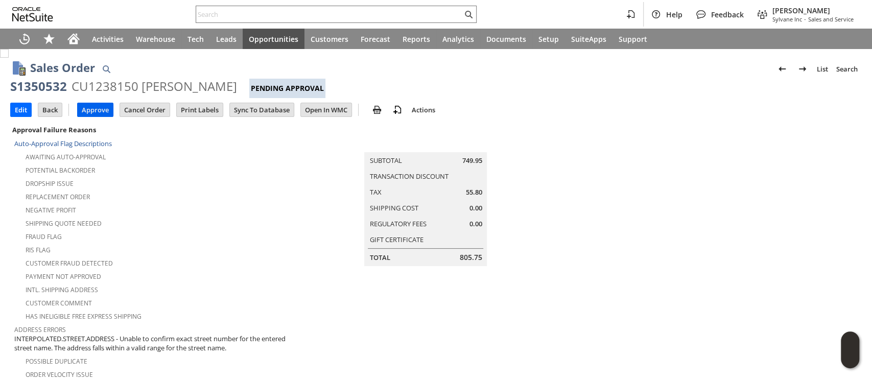
click at [98, 112] on input "Approve" at bounding box center [95, 109] width 35 height 13
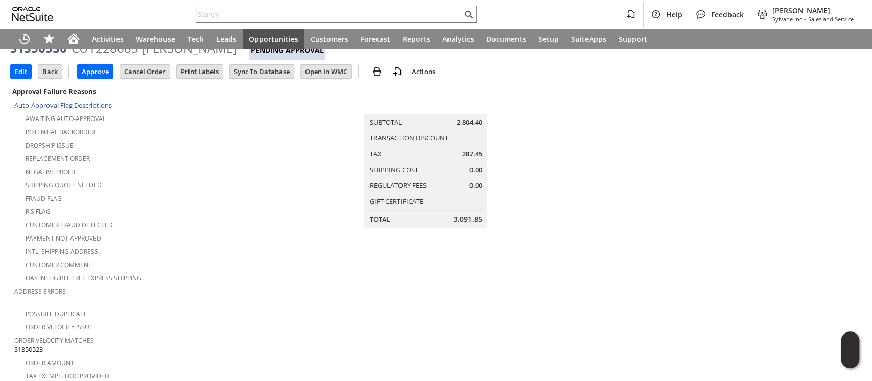
scroll to position [68, 0]
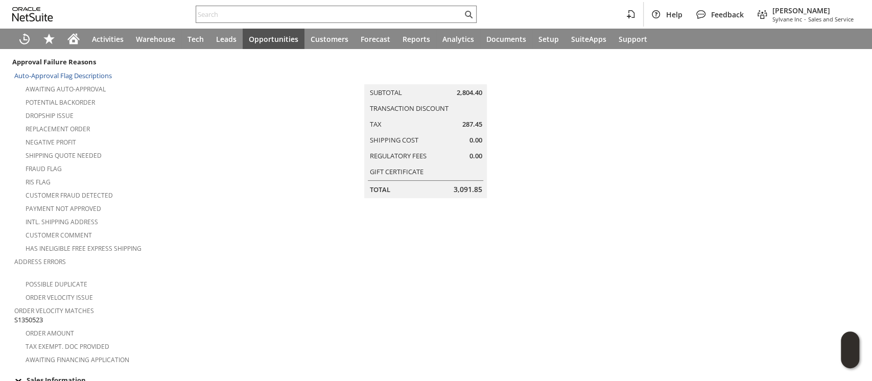
click at [36, 315] on span "S1350523" at bounding box center [28, 320] width 29 height 10
copy span "S1350523"
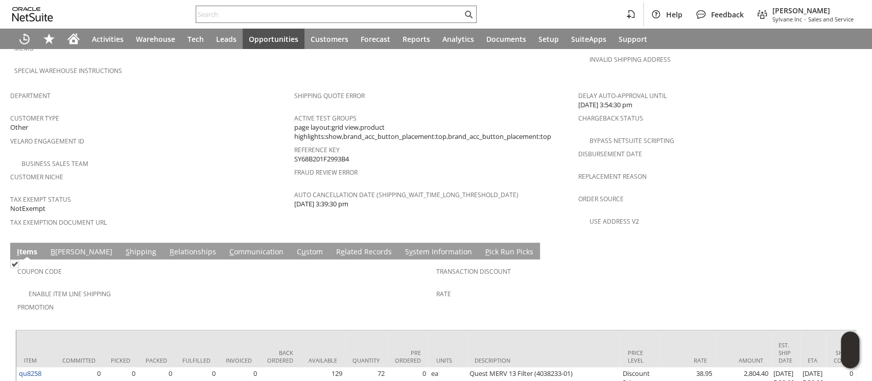
scroll to position [646, 0]
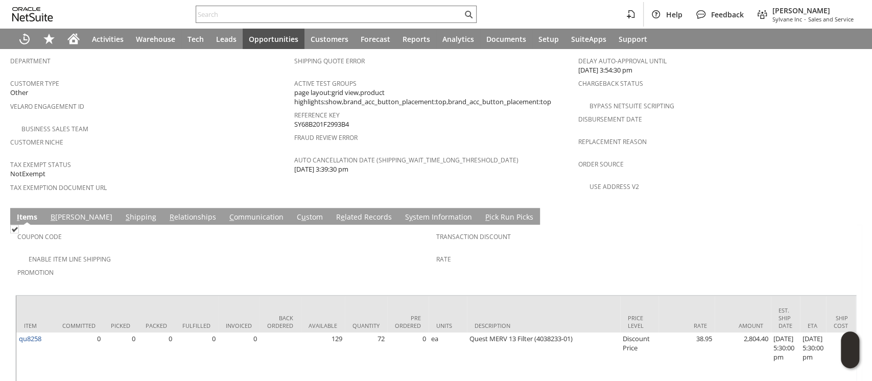
click at [126, 212] on span "S" at bounding box center [128, 217] width 4 height 10
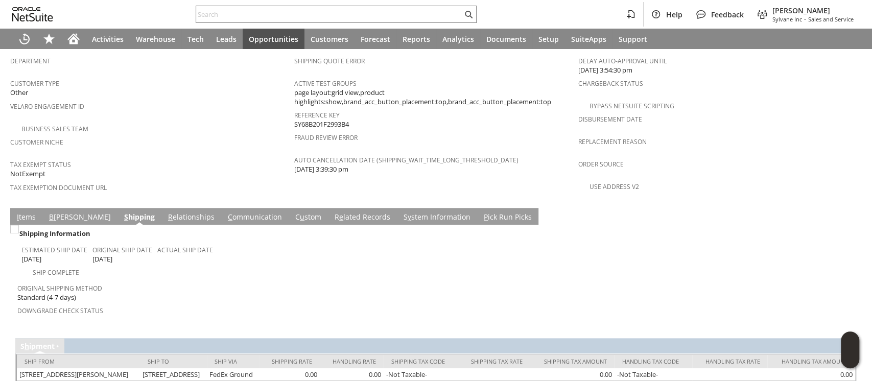
click at [60, 212] on link "B illing" at bounding box center [80, 217] width 67 height 11
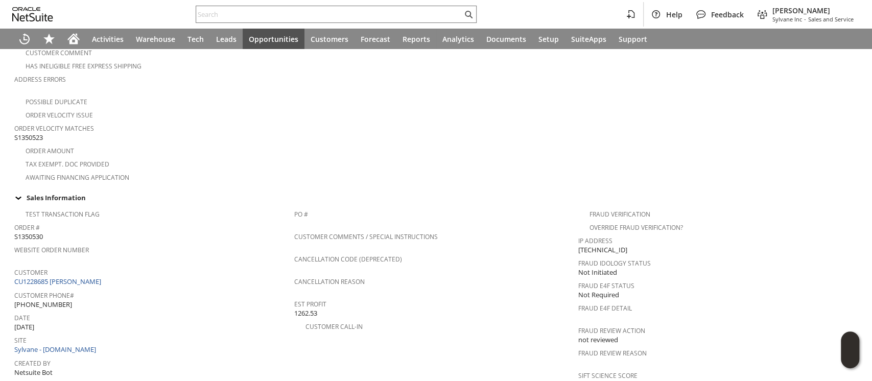
scroll to position [238, 0]
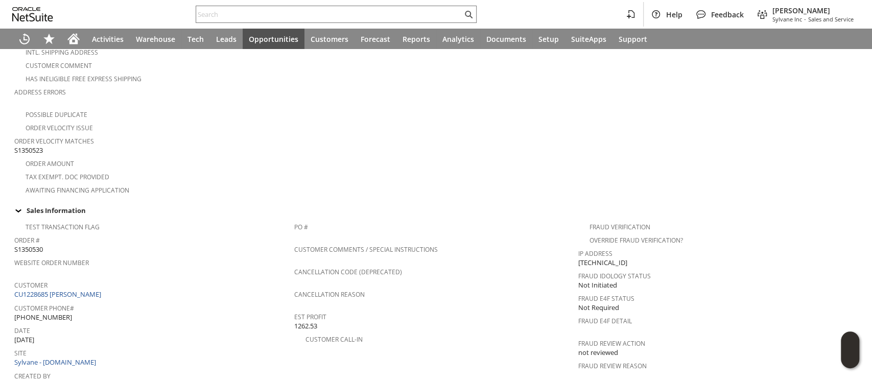
copy span "S1350523"
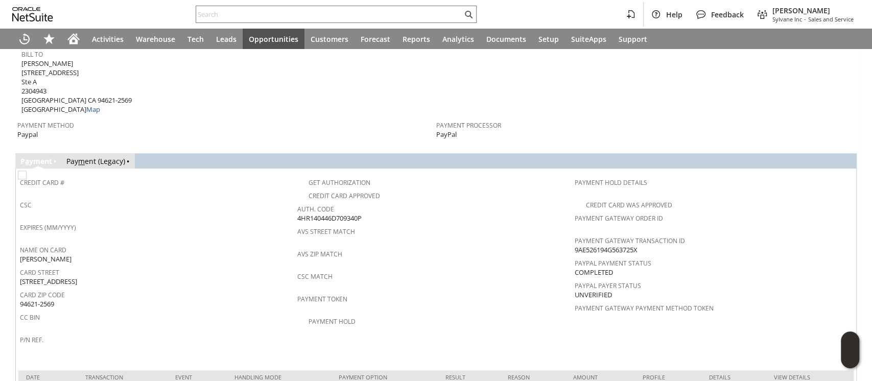
scroll to position [706, 0]
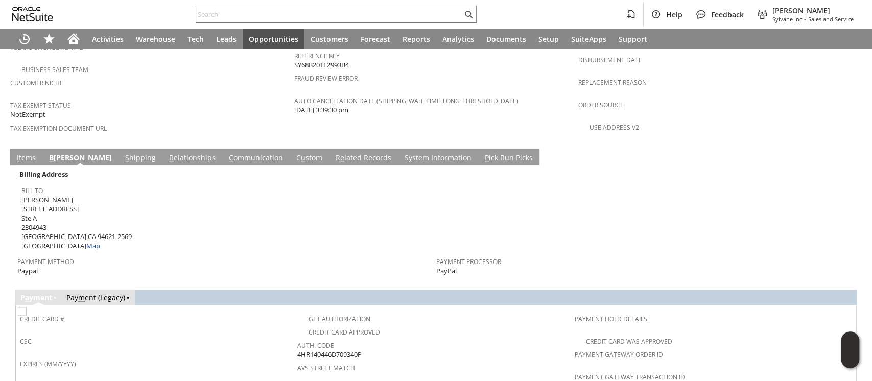
click at [123, 153] on link "S hipping" at bounding box center [141, 158] width 36 height 11
